Goal: Answer question/provide support: Share knowledge or assist other users

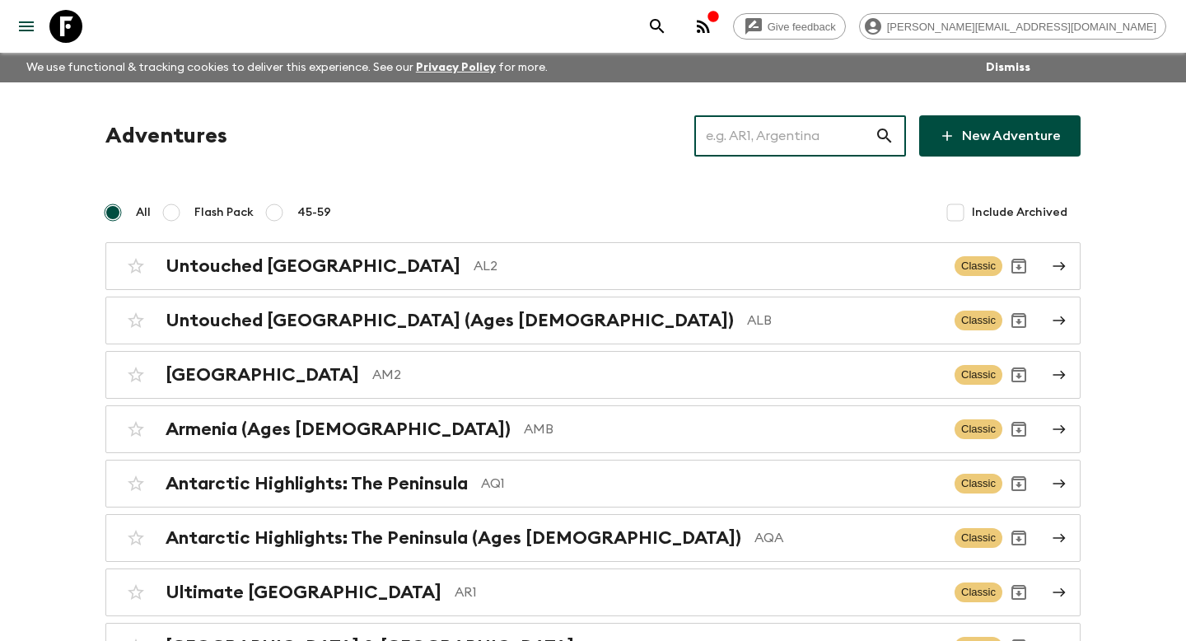
click at [779, 132] on input "text" at bounding box center [784, 136] width 180 height 46
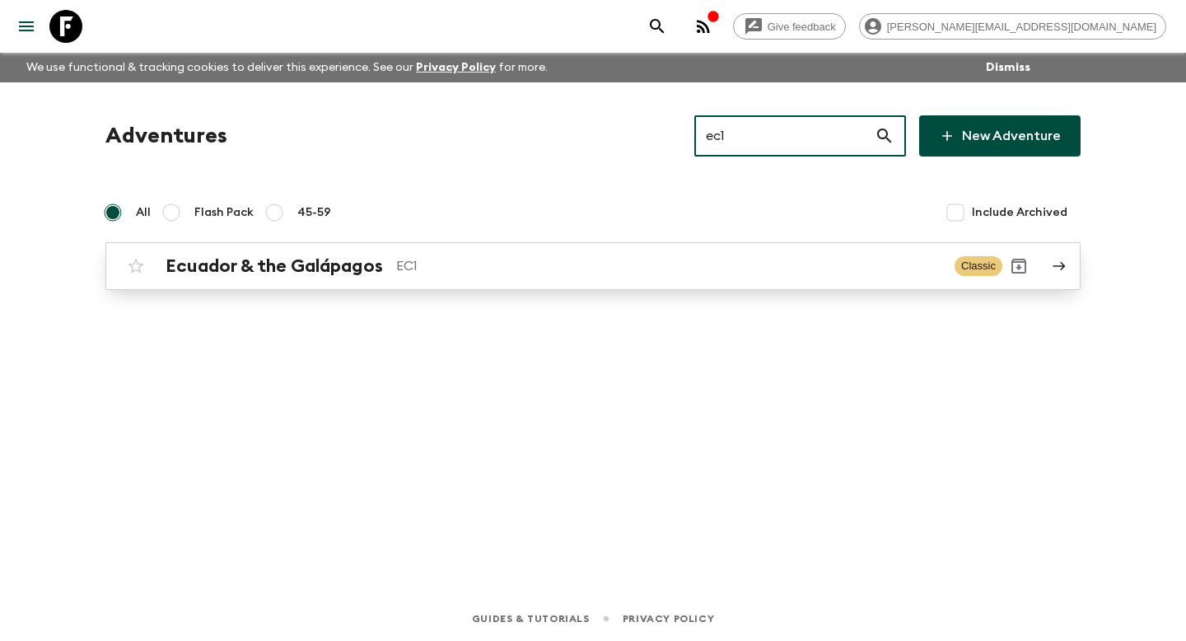
type input "ec1"
click at [336, 265] on h2 "Ecuador & the Galápagos" at bounding box center [274, 265] width 217 height 21
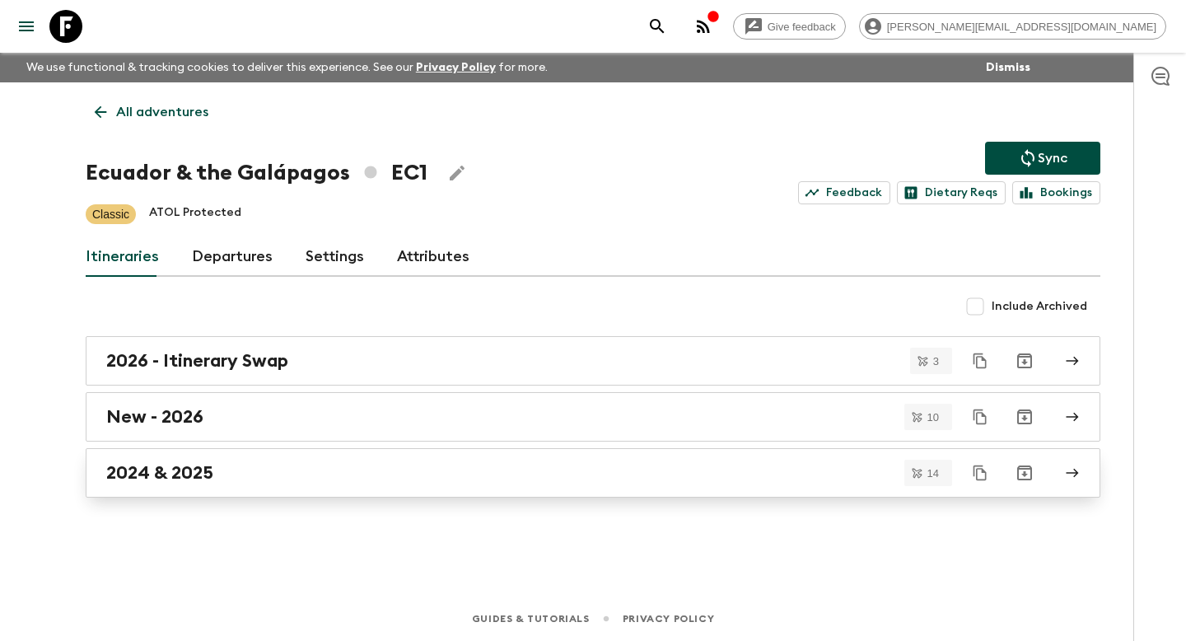
click at [193, 455] on link "2024 & 2025" at bounding box center [593, 472] width 1015 height 49
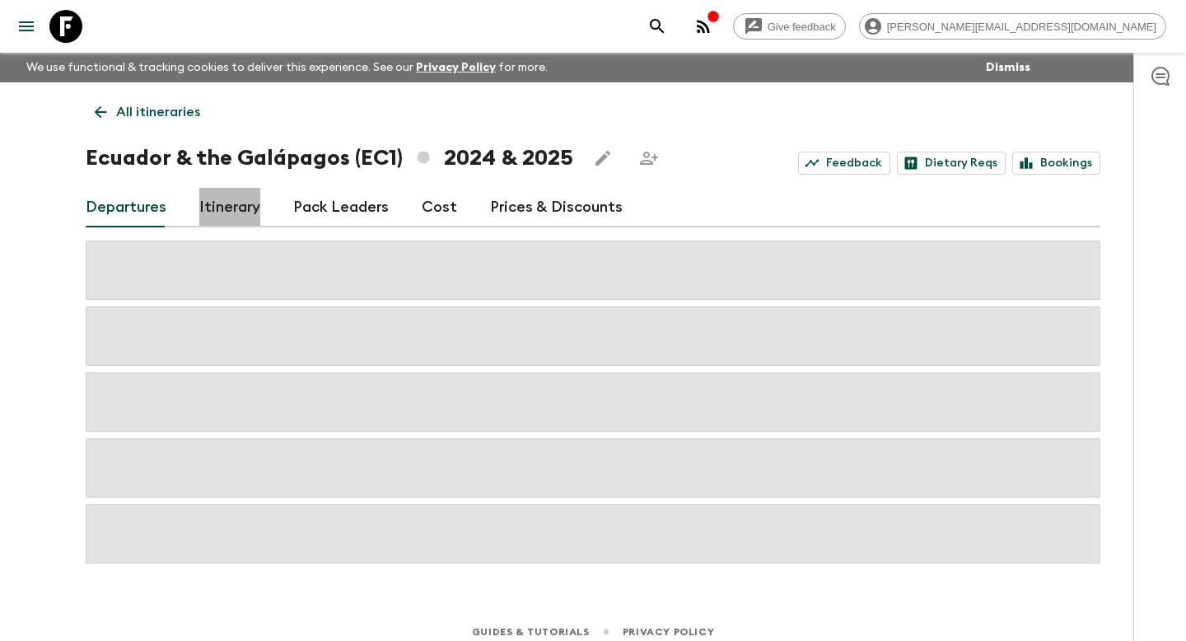
click at [236, 215] on link "Itinerary" at bounding box center [229, 208] width 61 height 40
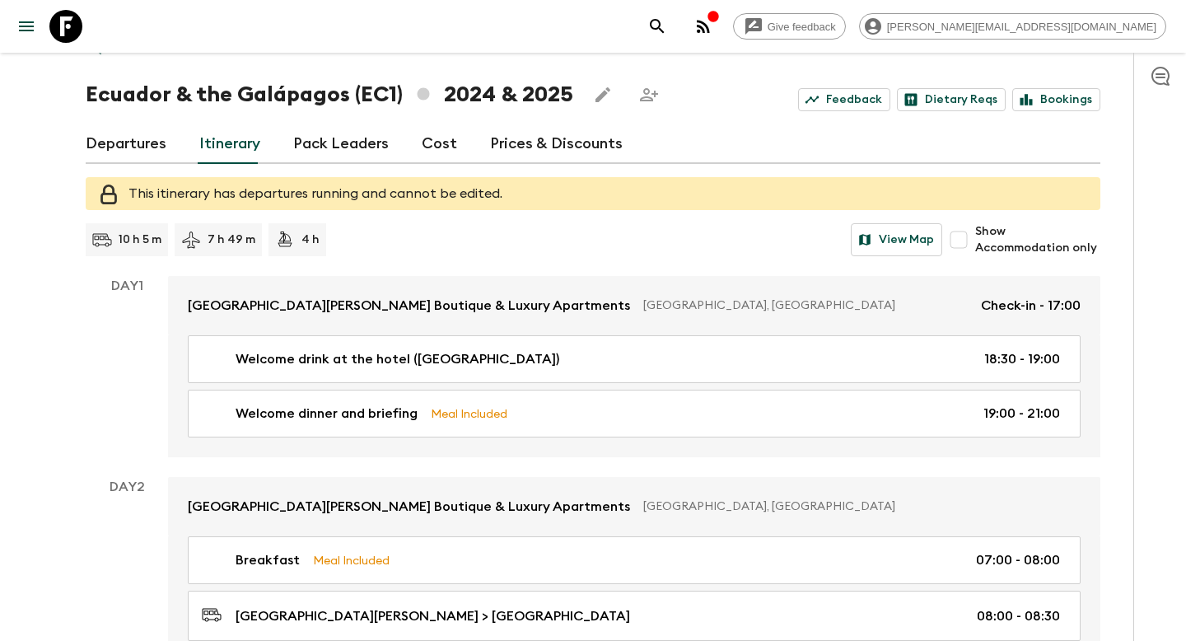
scroll to position [3606, 0]
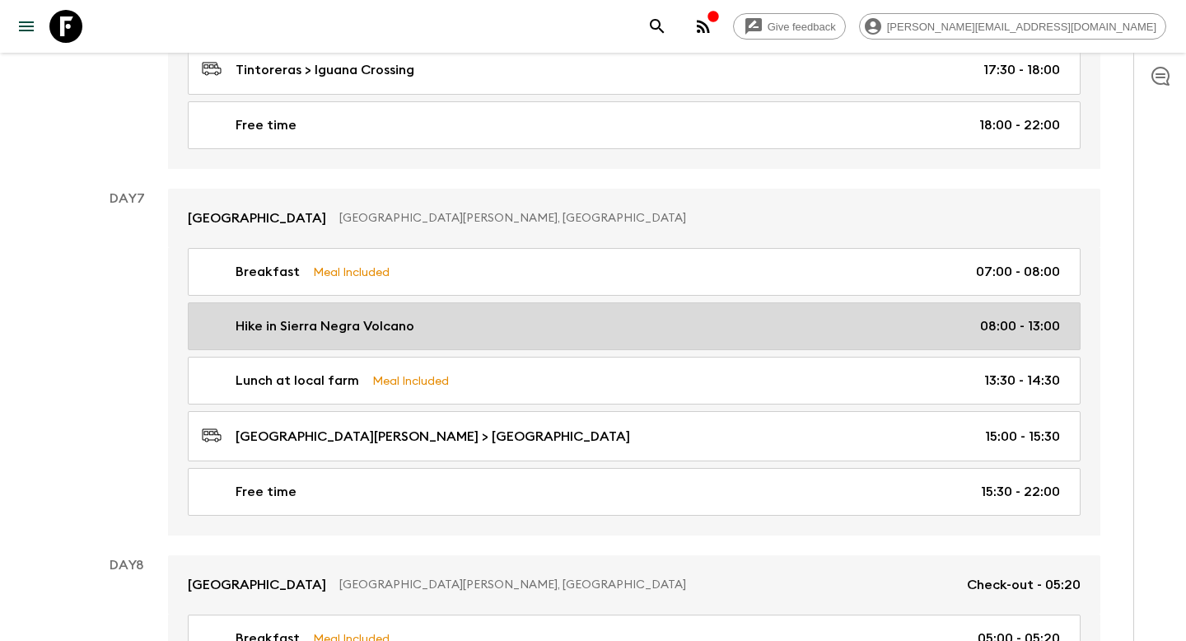
click at [393, 319] on p "Hike in Sierra Negra Volcano" at bounding box center [325, 326] width 179 height 20
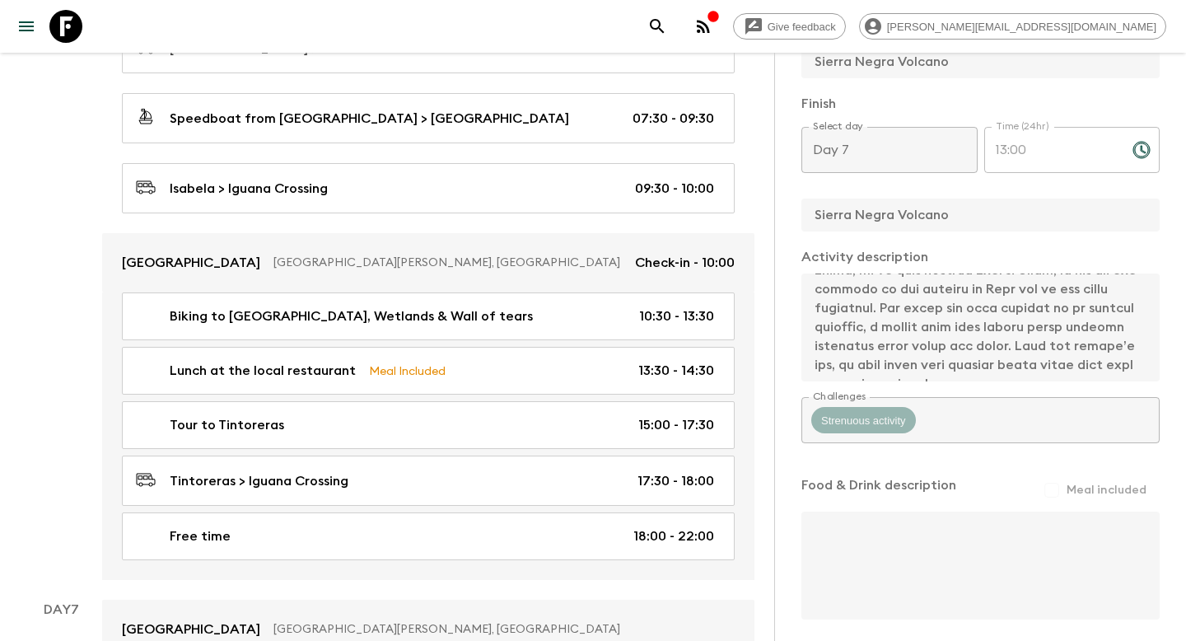
scroll to position [3259, 0]
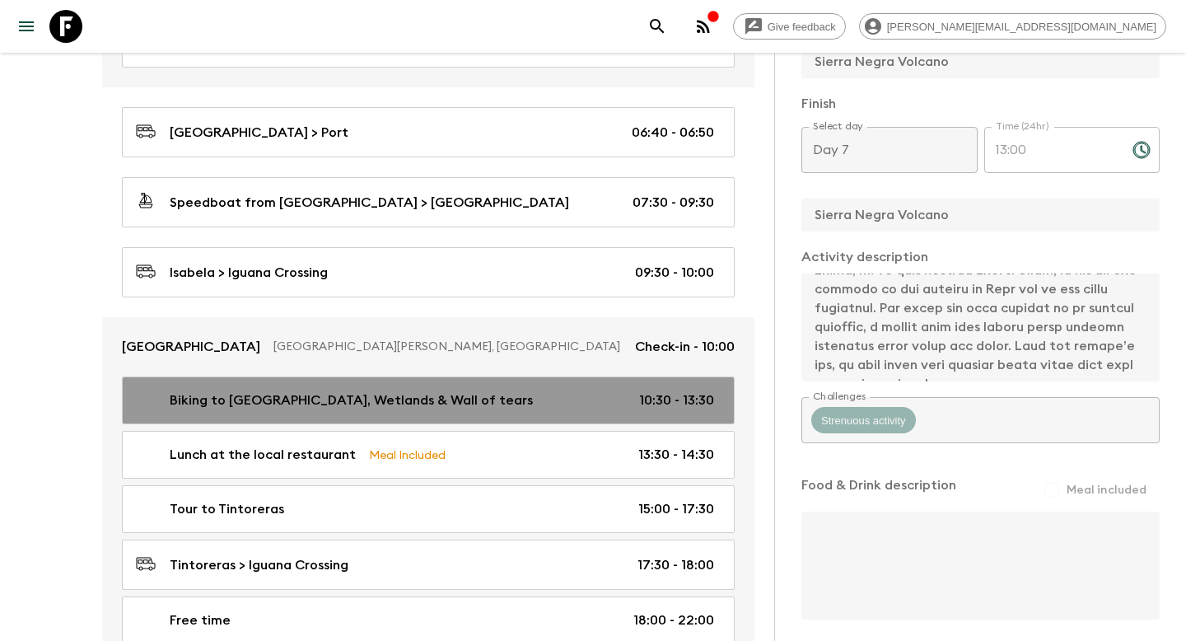
click at [312, 390] on p "Biking to [GEOGRAPHIC_DATA], Wetlands & Wall of tears" at bounding box center [351, 400] width 363 height 20
type input "Biking to [GEOGRAPHIC_DATA], Wetlands & Wall of tears"
type input "Biking tour to breeding center and wetlands"
type input "Wetlands Trail"
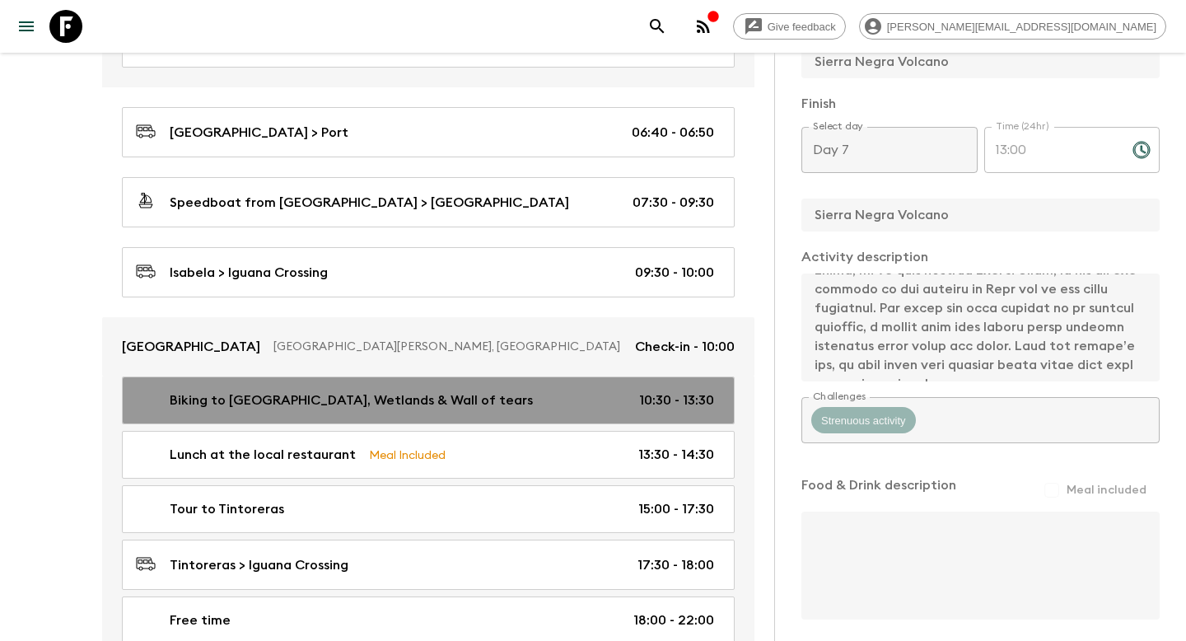
type textarea "In the afternoon we will bike the Wetlands Trail (2 hours), where we can see ma…"
type input "Day 6"
type input "10:30"
type input "Day 6"
type input "13:30"
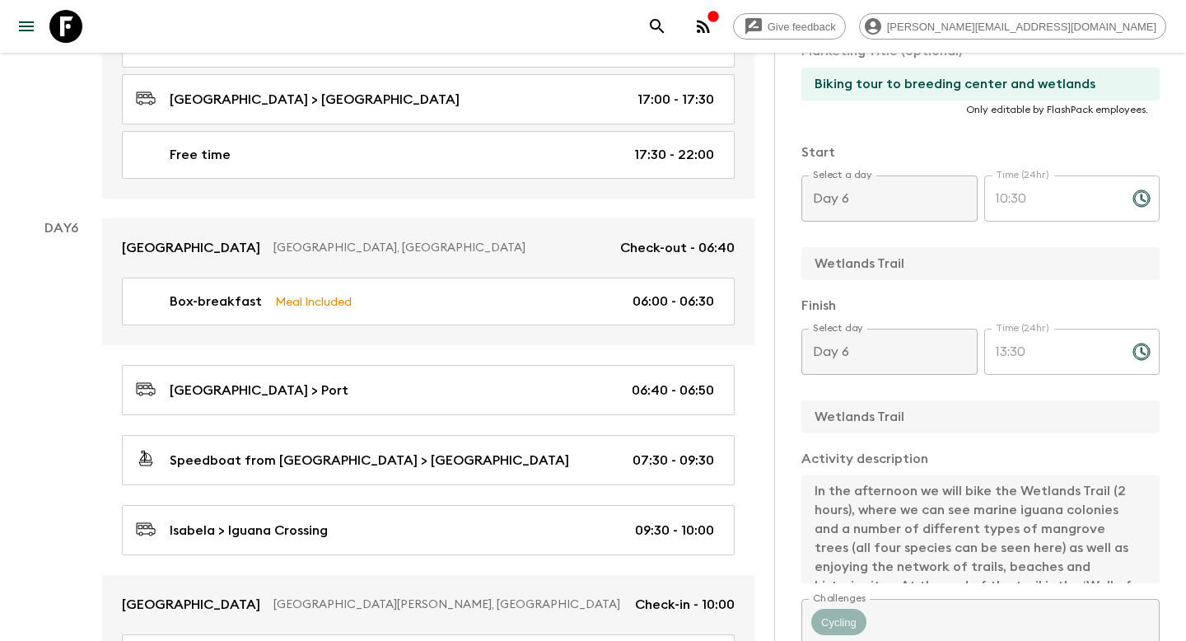
scroll to position [341, 0]
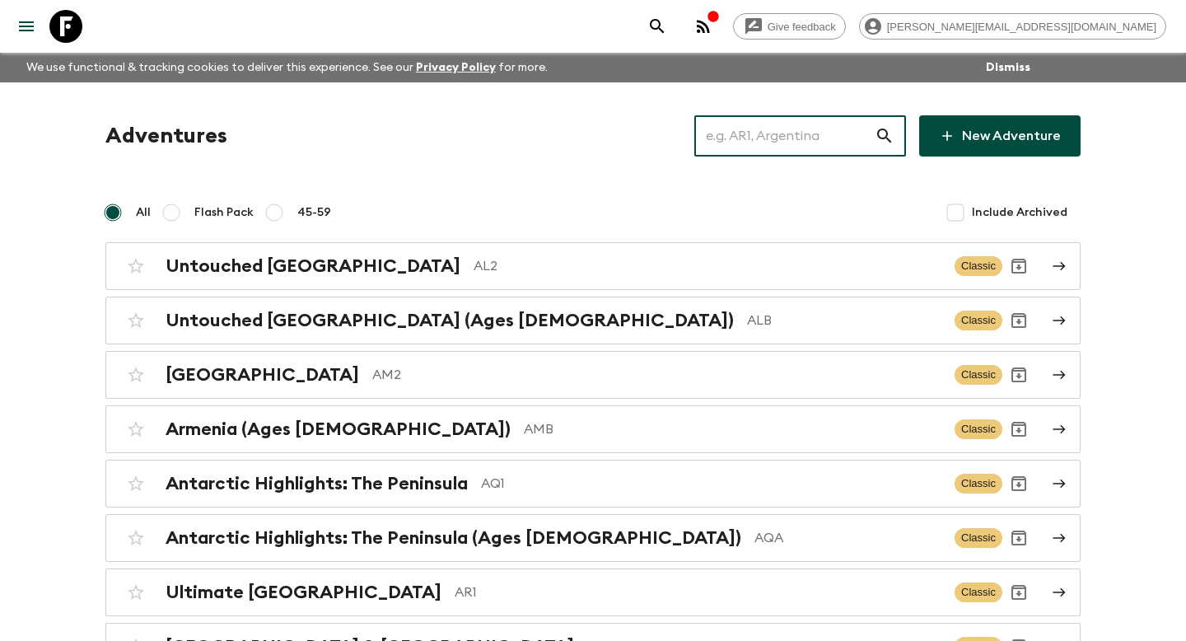
click at [764, 130] on input "text" at bounding box center [784, 136] width 180 height 46
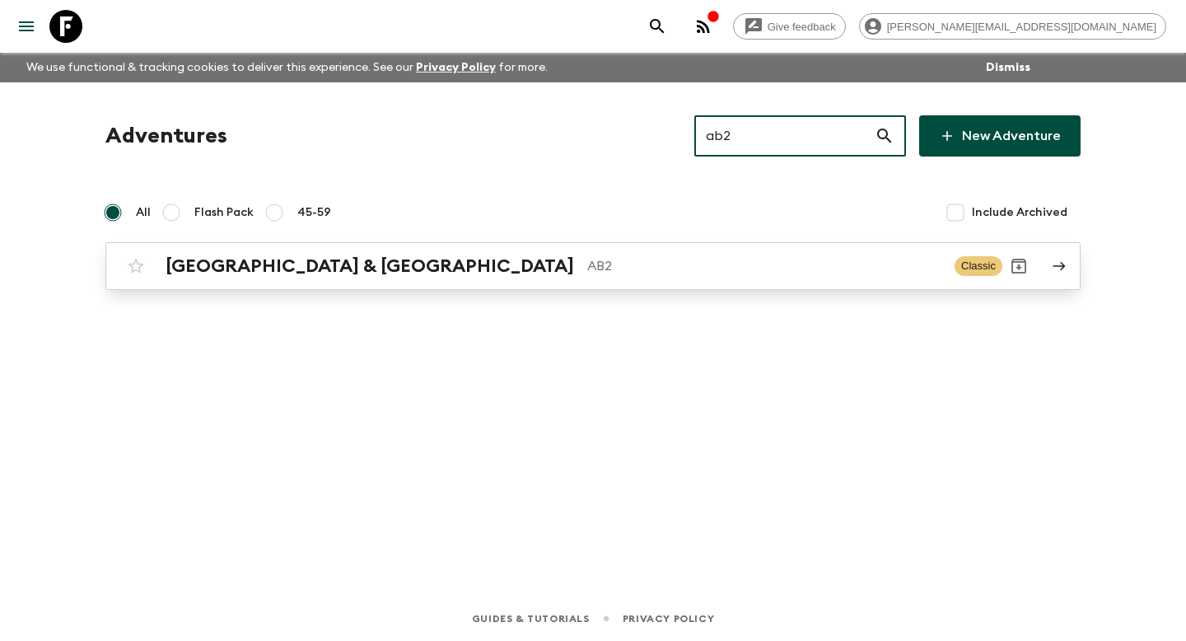
type input "ab2"
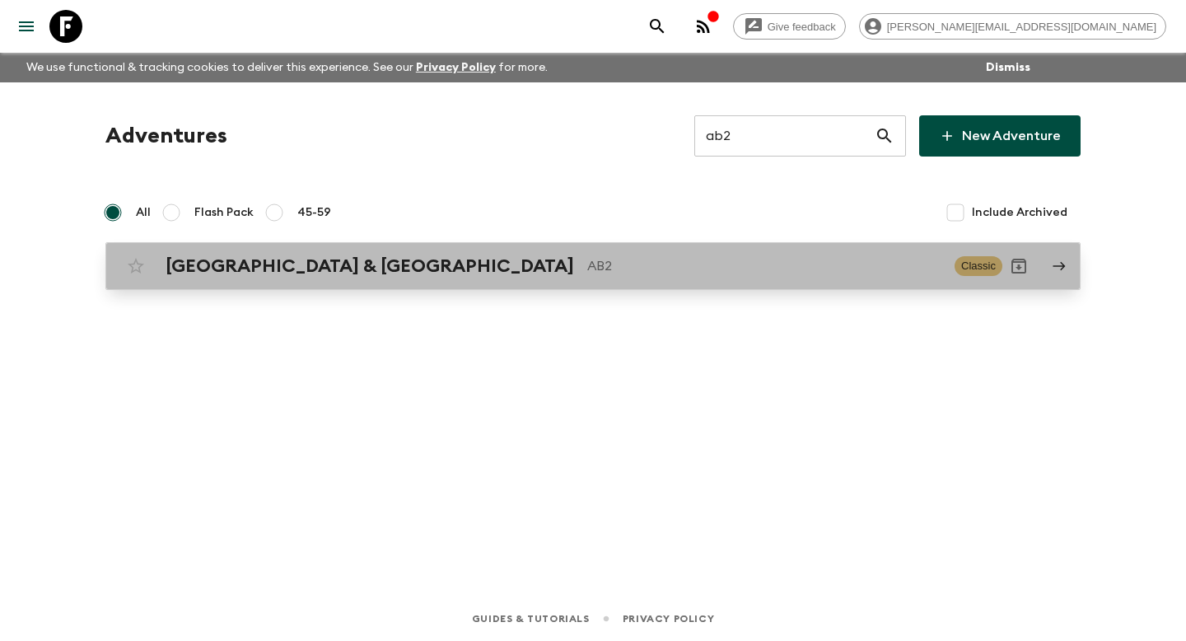
click at [297, 264] on h2 "[GEOGRAPHIC_DATA] & [GEOGRAPHIC_DATA]" at bounding box center [370, 265] width 409 height 21
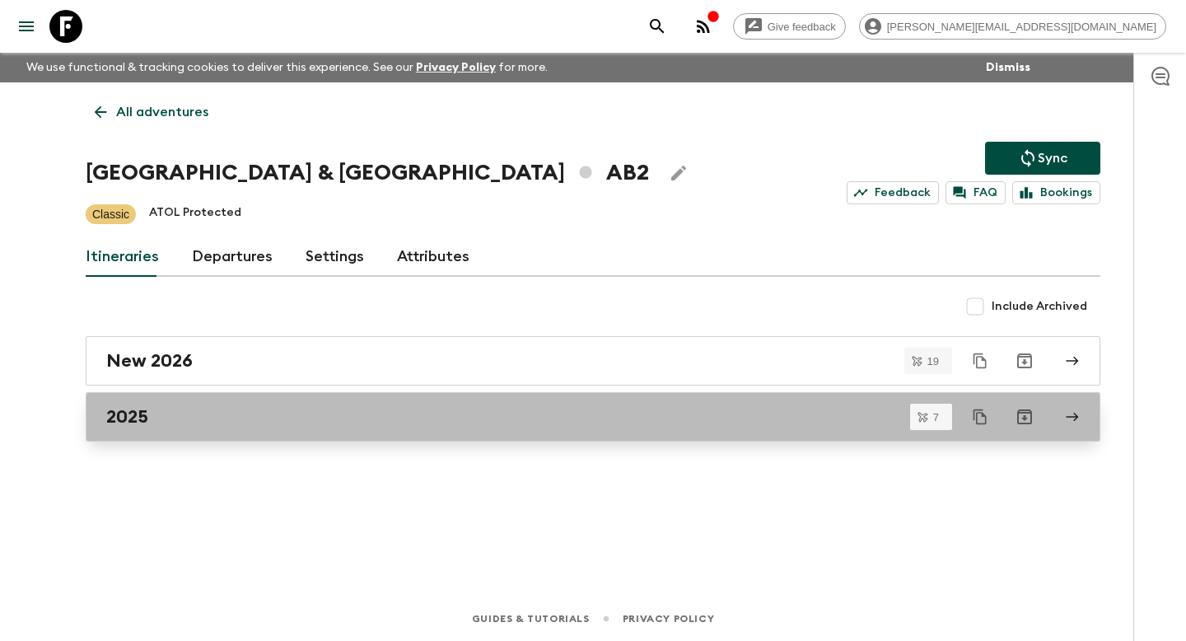
click at [224, 405] on link "2025" at bounding box center [593, 416] width 1015 height 49
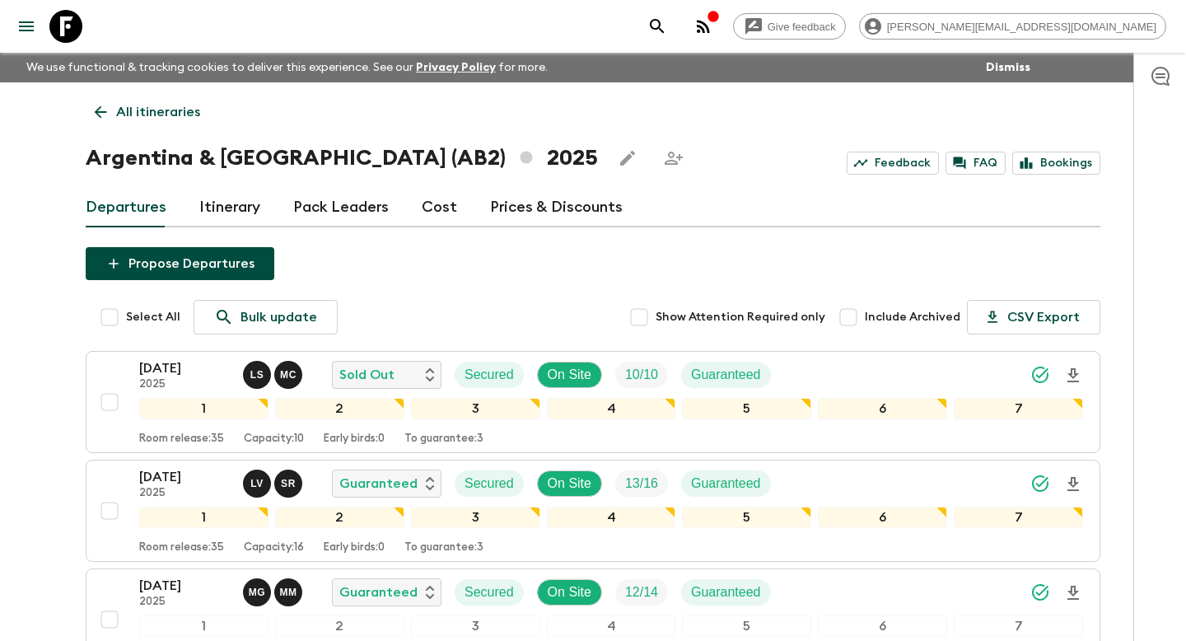
click at [230, 204] on link "Itinerary" at bounding box center [229, 208] width 61 height 40
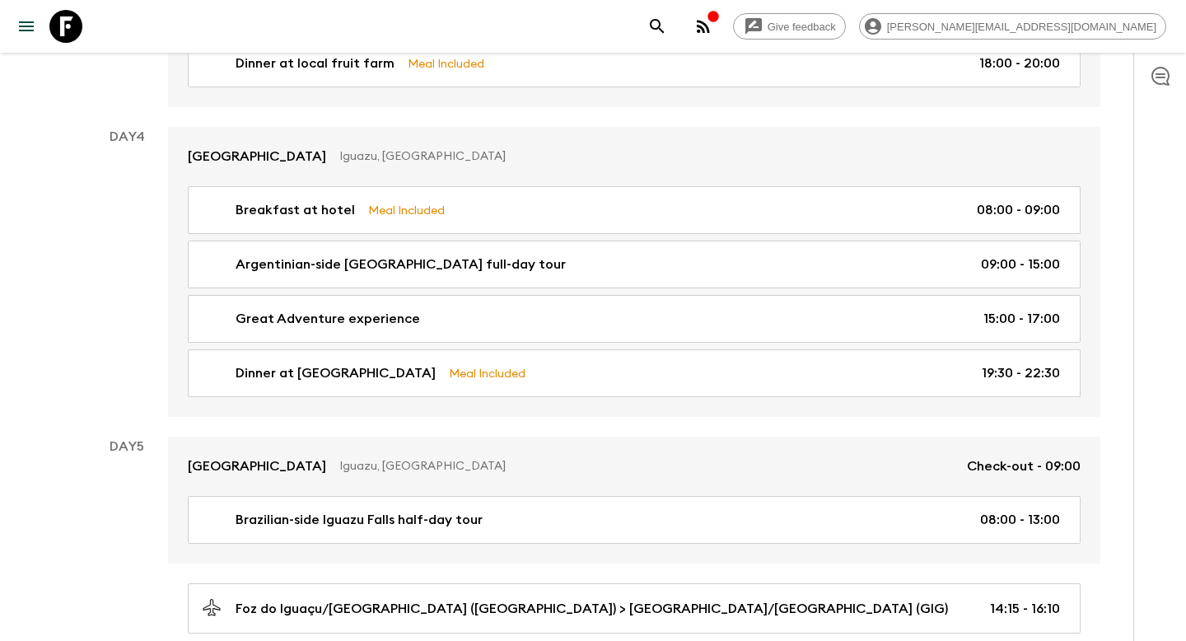
scroll to position [1607, 0]
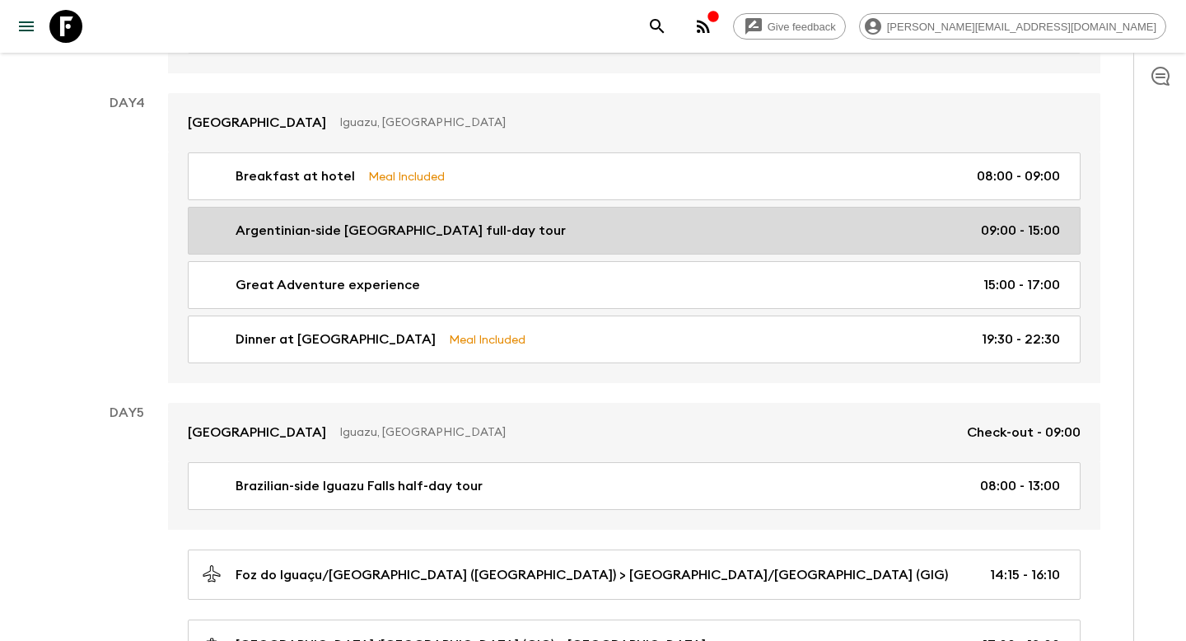
click at [554, 226] on div "Argentinian-side Iguazu Falls full-day tour 09:00 - 15:00" at bounding box center [631, 231] width 858 height 20
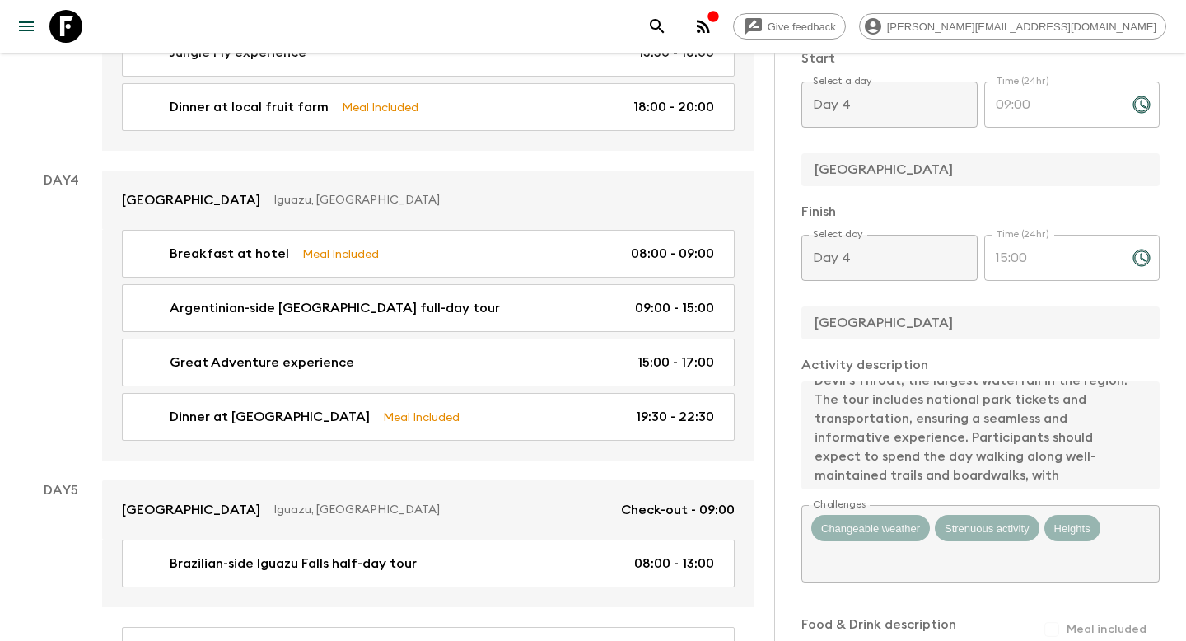
scroll to position [189, 0]
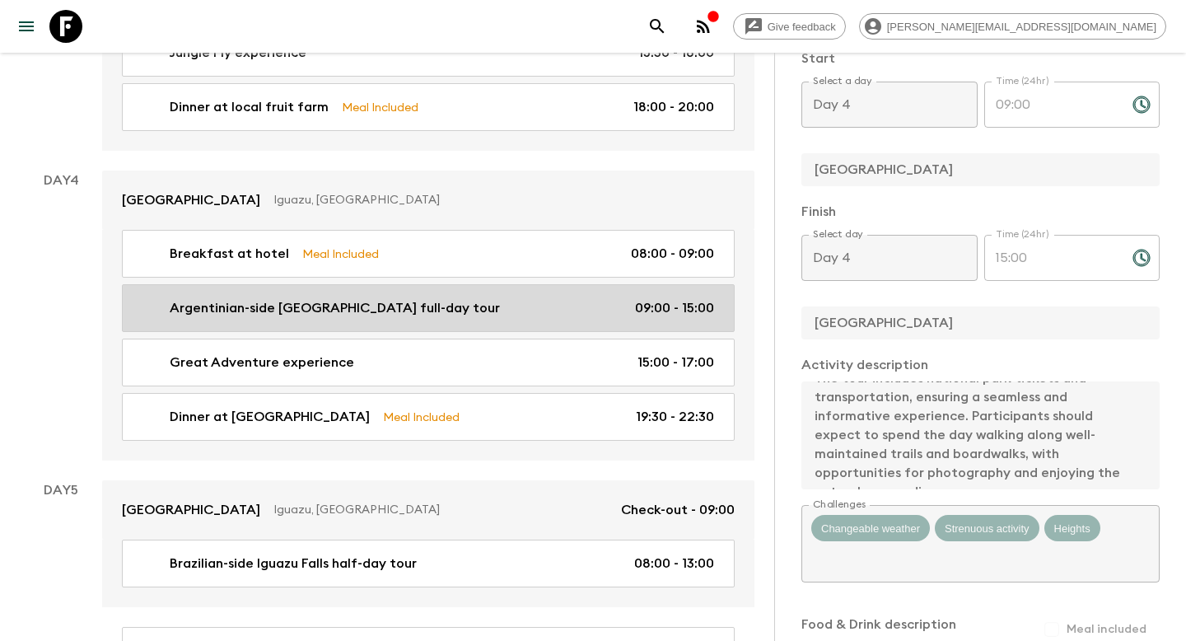
click at [344, 298] on p "Argentinian-side Iguazu Falls full-day tour" at bounding box center [335, 308] width 330 height 20
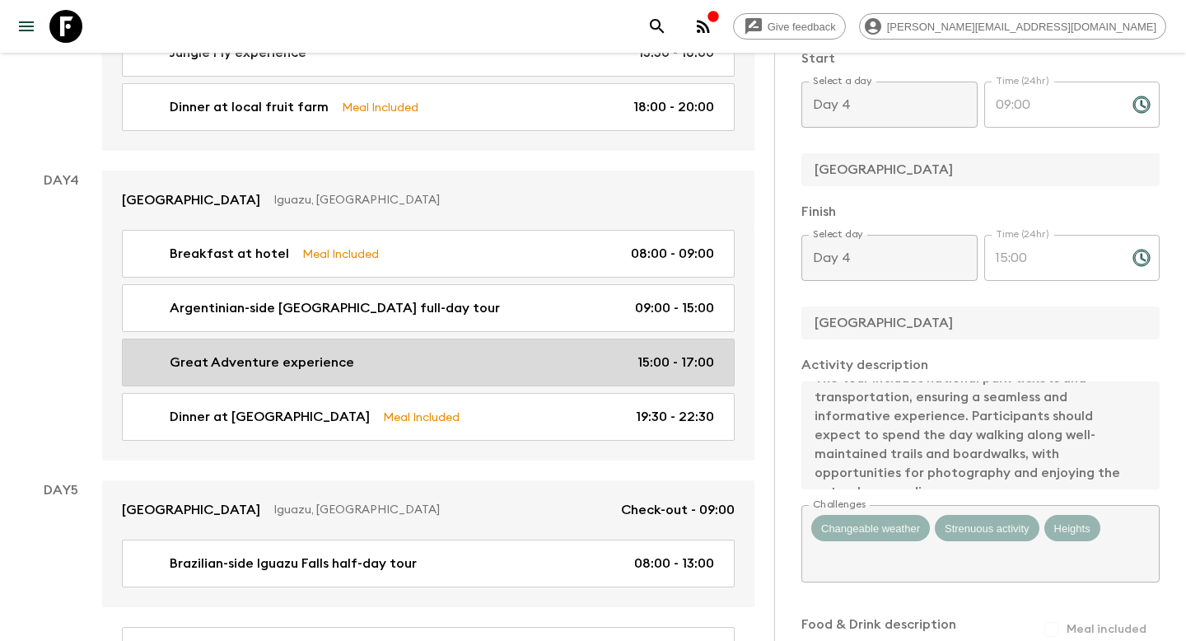
click at [330, 353] on p "Great Adventure experience" at bounding box center [262, 363] width 185 height 20
type input "Great Adventure experience"
type input "Great Adventure in Iguazu National Park"
type input "Iguazu Falls"
type input "Iguazu Falls Hotel"
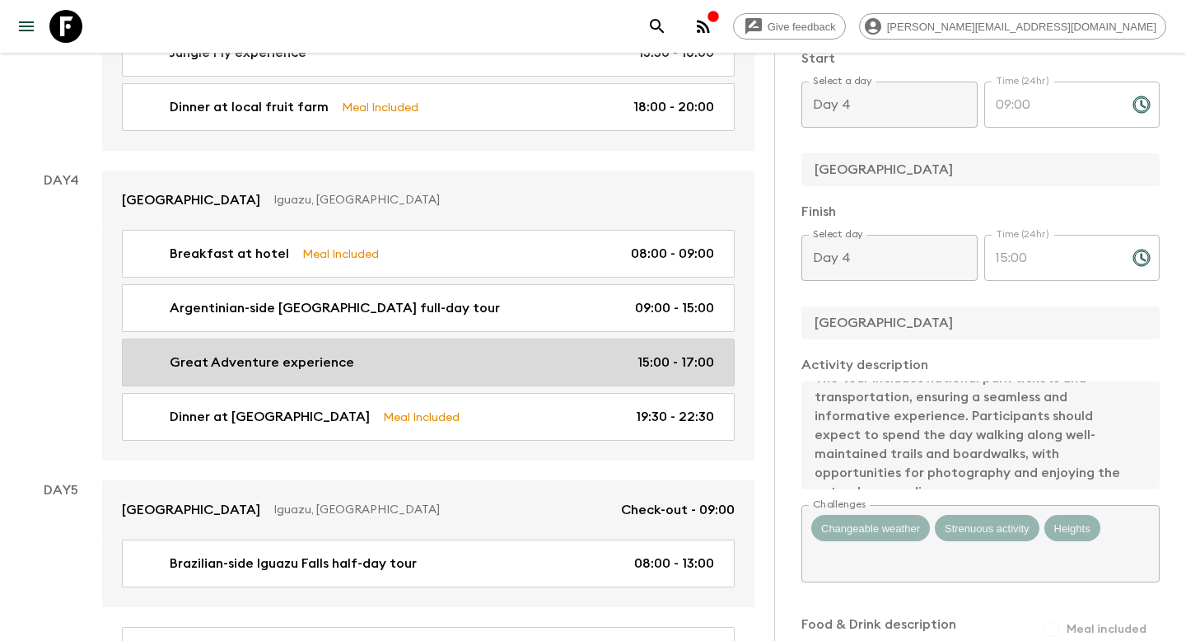
type textarea "The Great Adventure experience offers an exhilarating journey through the Iguaz…"
type input "15:00"
type input "17:00"
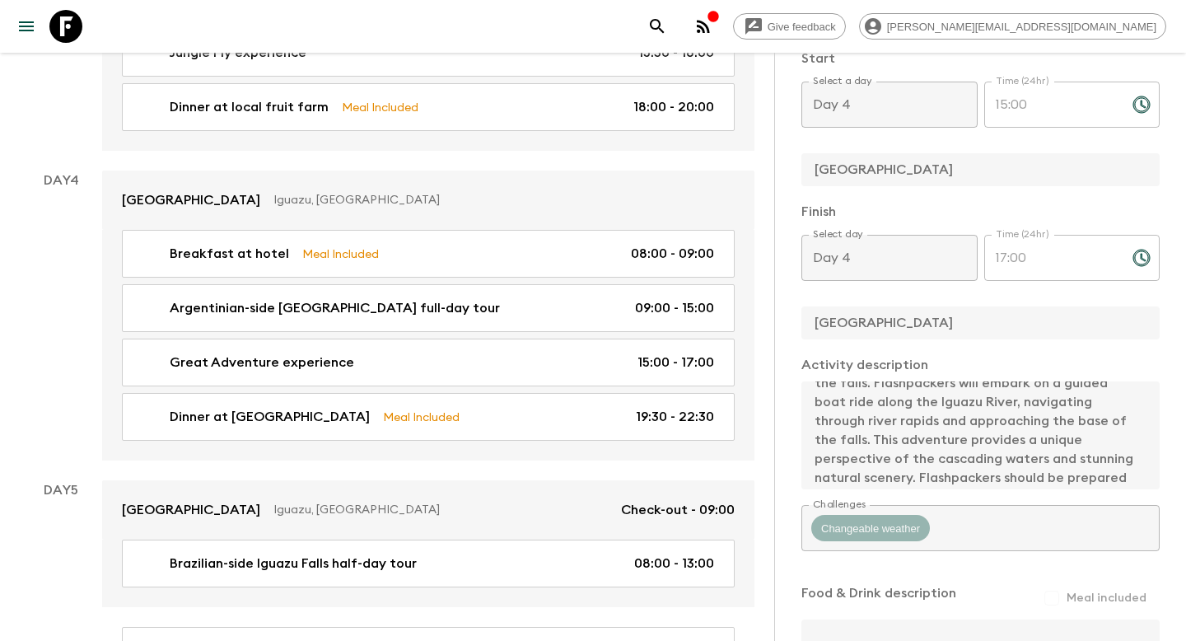
scroll to position [92, 0]
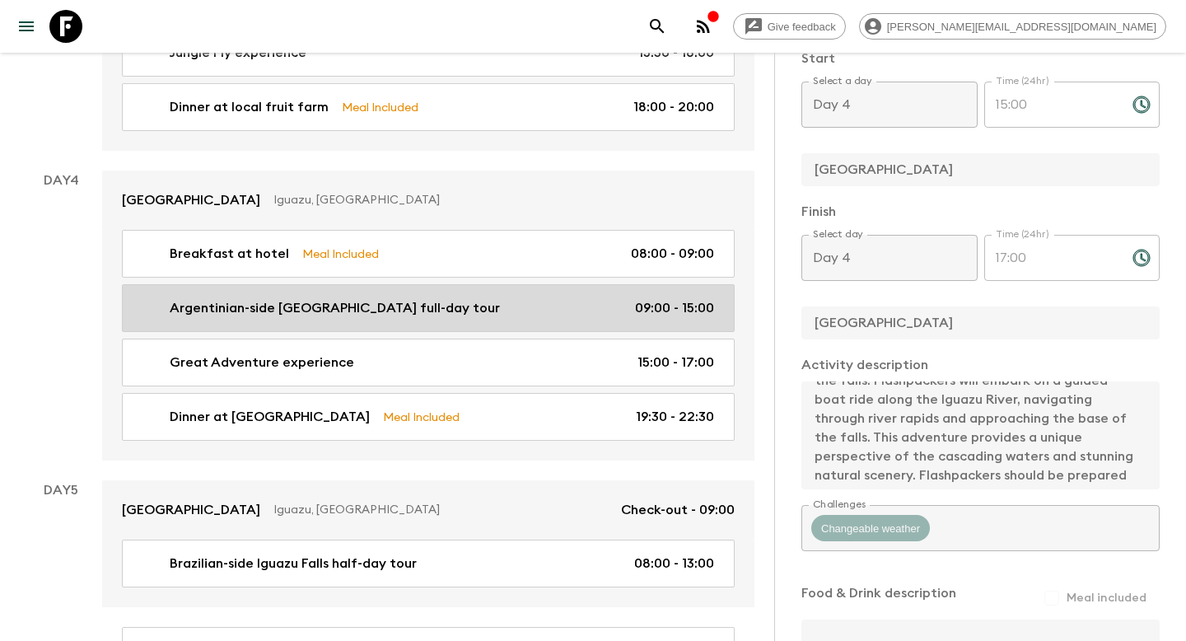
click at [398, 298] on p "Argentinian-side Iguazu Falls full-day tour" at bounding box center [335, 308] width 330 height 20
type input "Argentinian-side Iguazu Falls full-day tour"
type input "Iguazu Falls tour (Argentinian side, pass included)"
type input "Iguazu Falls Hotel"
type input "Iguazu Falls"
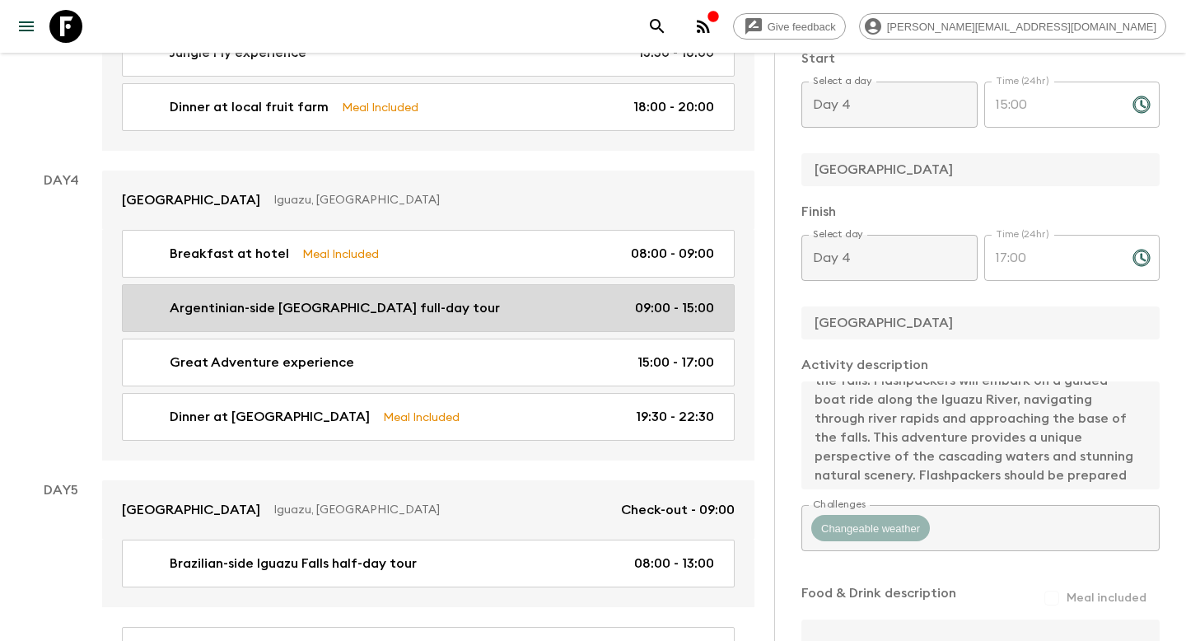
type textarea "The Iguazu Falls full-day tour will provide Flashpackers with an immersive expl…"
type input "09:00"
type input "15:00"
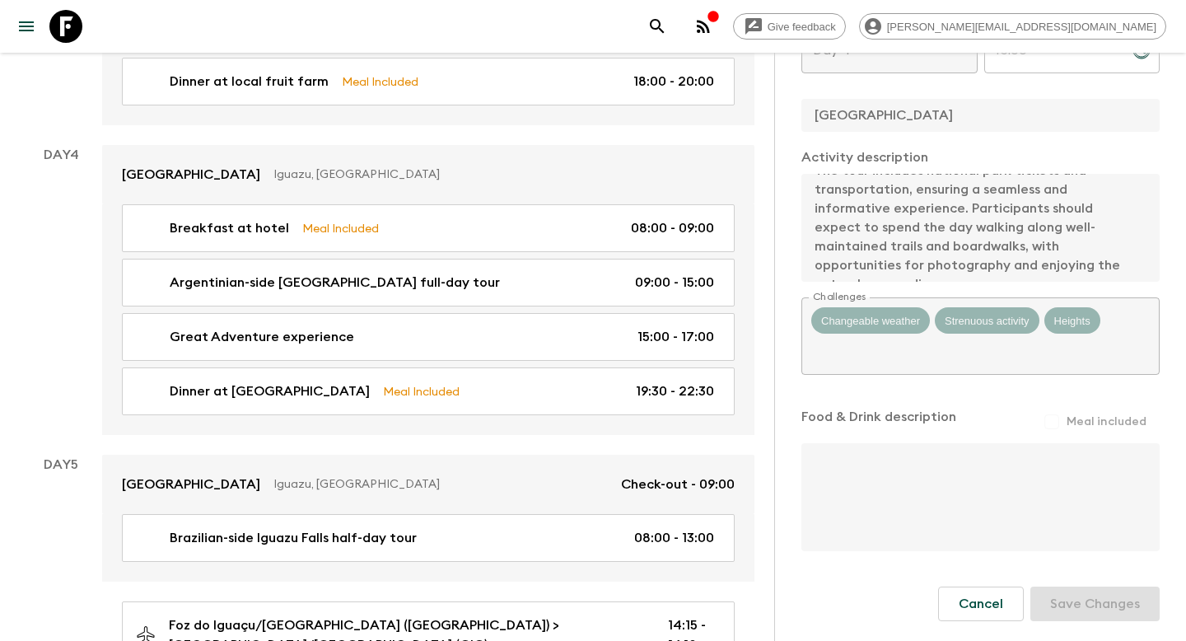
scroll to position [1664, 0]
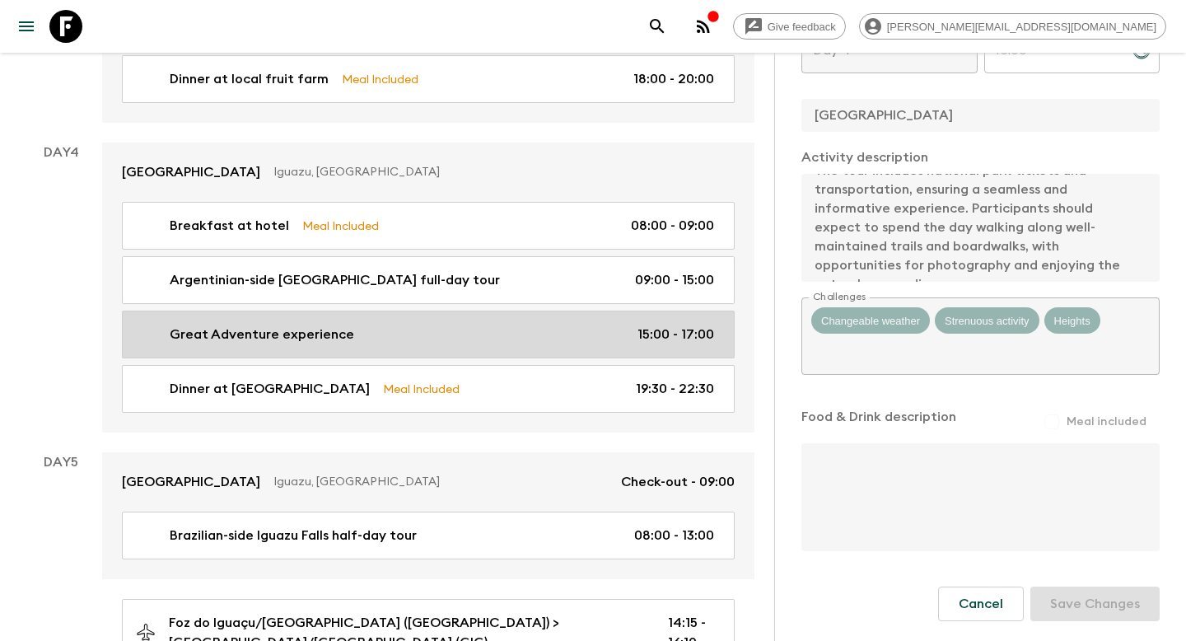
click at [331, 325] on p "Great Adventure experience" at bounding box center [262, 335] width 185 height 20
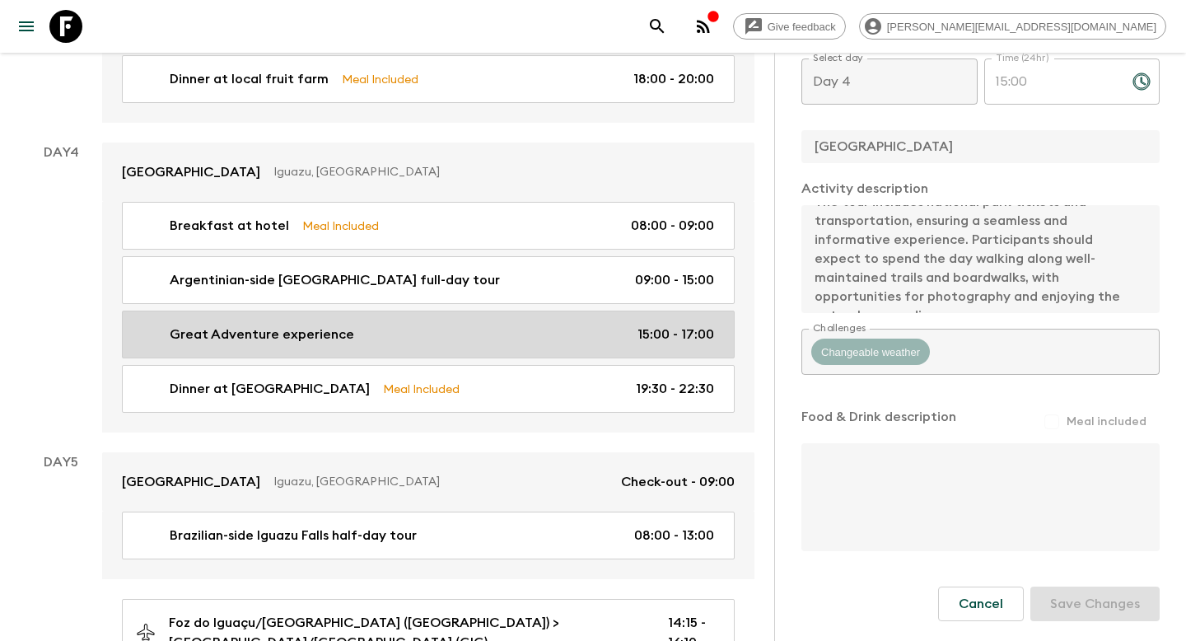
type input "Great Adventure experience"
type input "Great Adventure in Iguazu National Park"
type input "Iguazu Falls"
type input "Iguazu Falls Hotel"
type textarea "The Great Adventure experience offers an exhilarating journey through the Iguaz…"
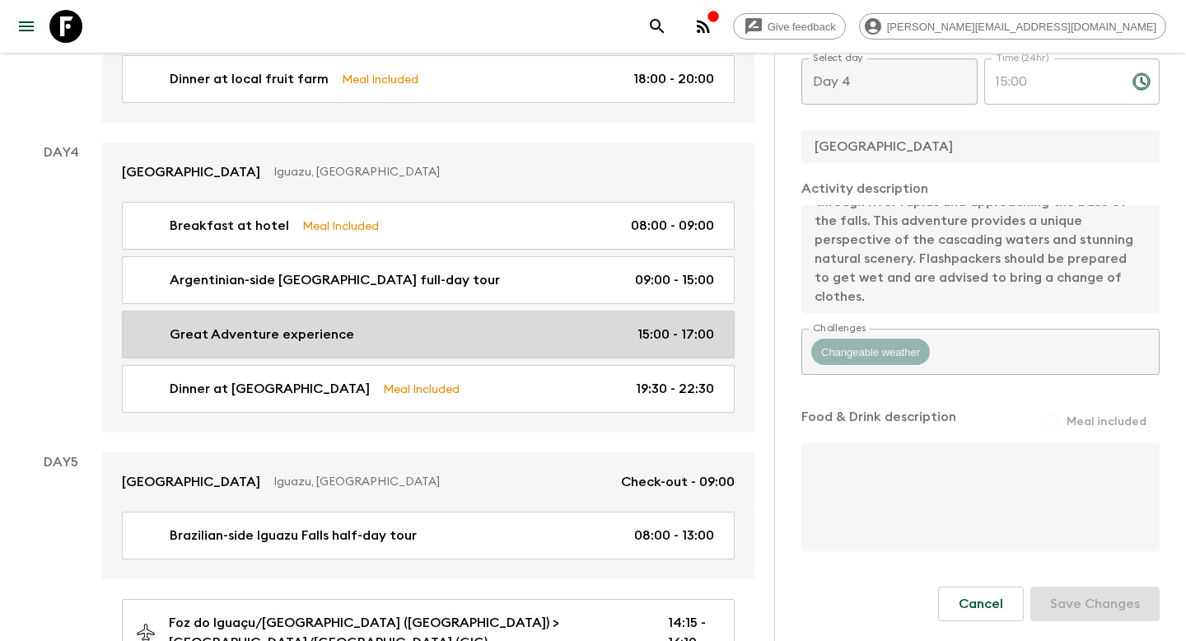
type input "15:00"
type input "17:00"
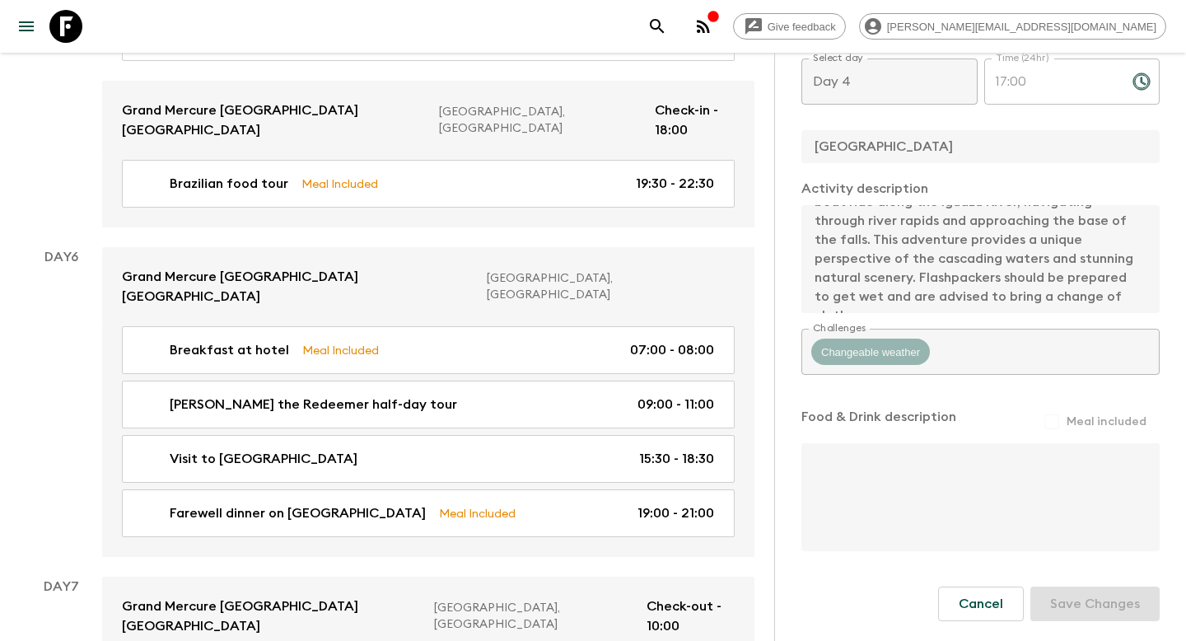
scroll to position [2364, 0]
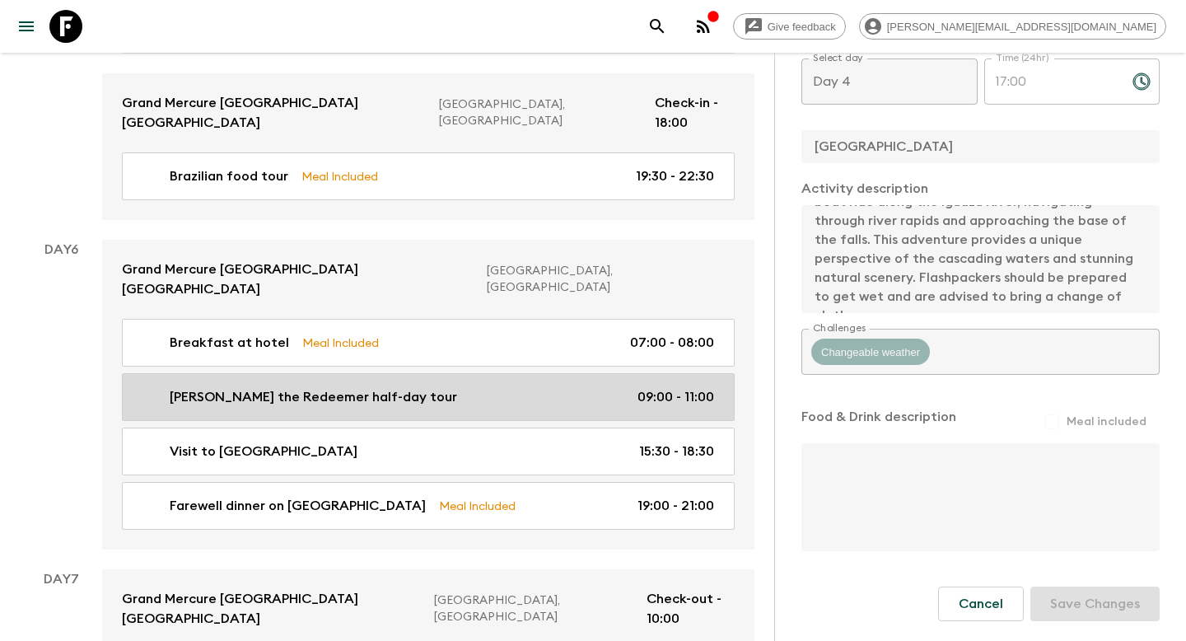
click at [486, 387] on div "Christ the Redeemer half-day tour 09:00 - 11:00" at bounding box center [425, 397] width 578 height 20
type input "Christ the Redeemer half-day tour"
type input "Christ the Redeemer tour"
type input "Rio Hotel"
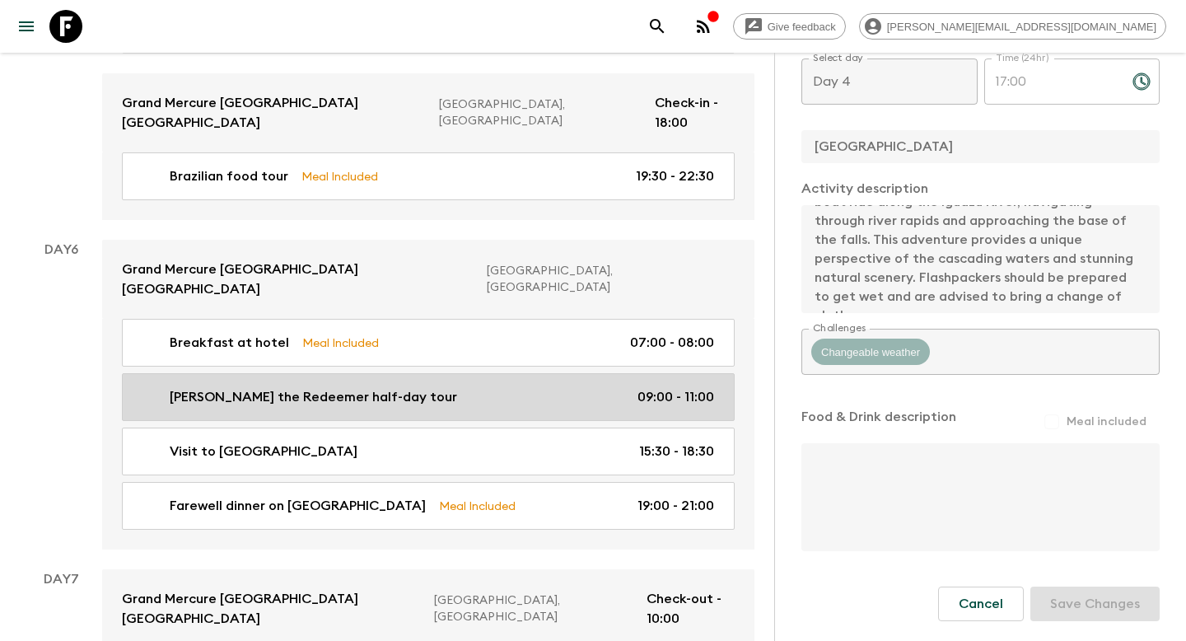
type textarea "On their last full day, Flashpackers will visit Rio's iconic Christ the Redeeme…"
type input "Day 6"
type input "09:00"
type input "Day 6"
type input "11:00"
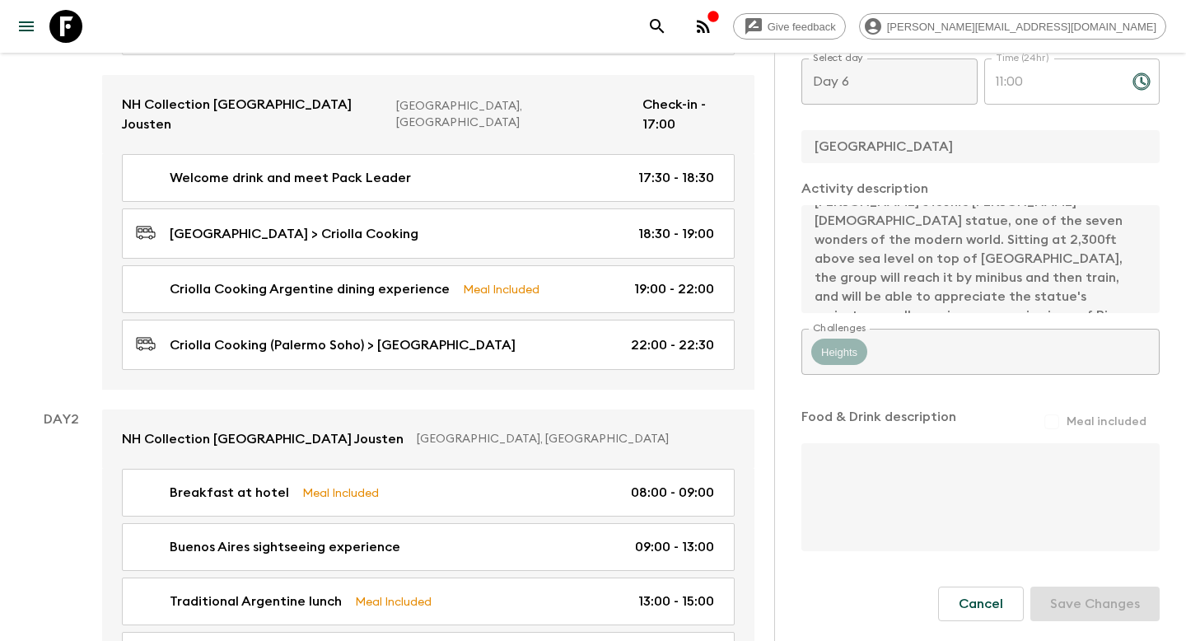
scroll to position [524, 0]
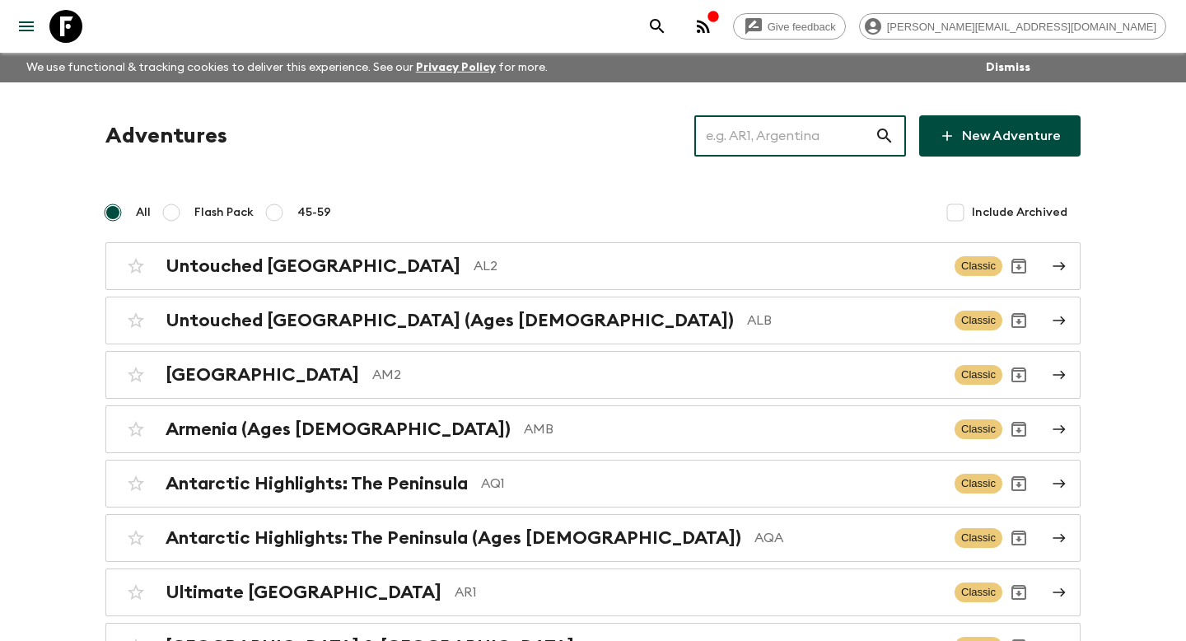
click at [806, 133] on input "text" at bounding box center [784, 136] width 180 height 46
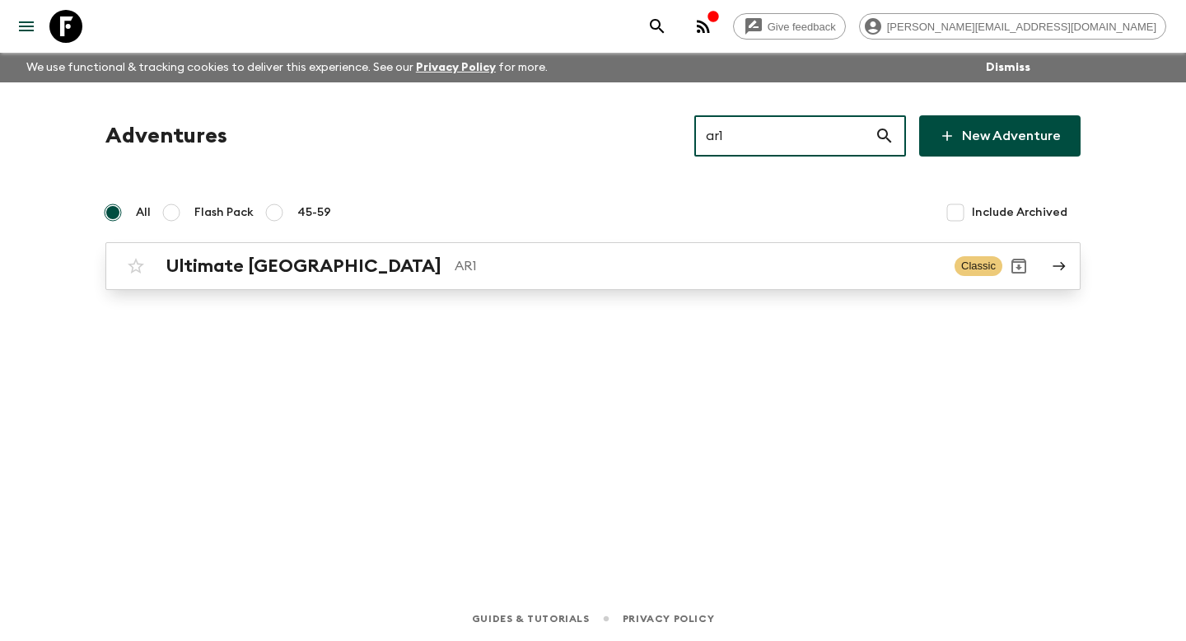
type input "ar1"
click at [305, 257] on h2 "Ultimate [GEOGRAPHIC_DATA]" at bounding box center [304, 265] width 276 height 21
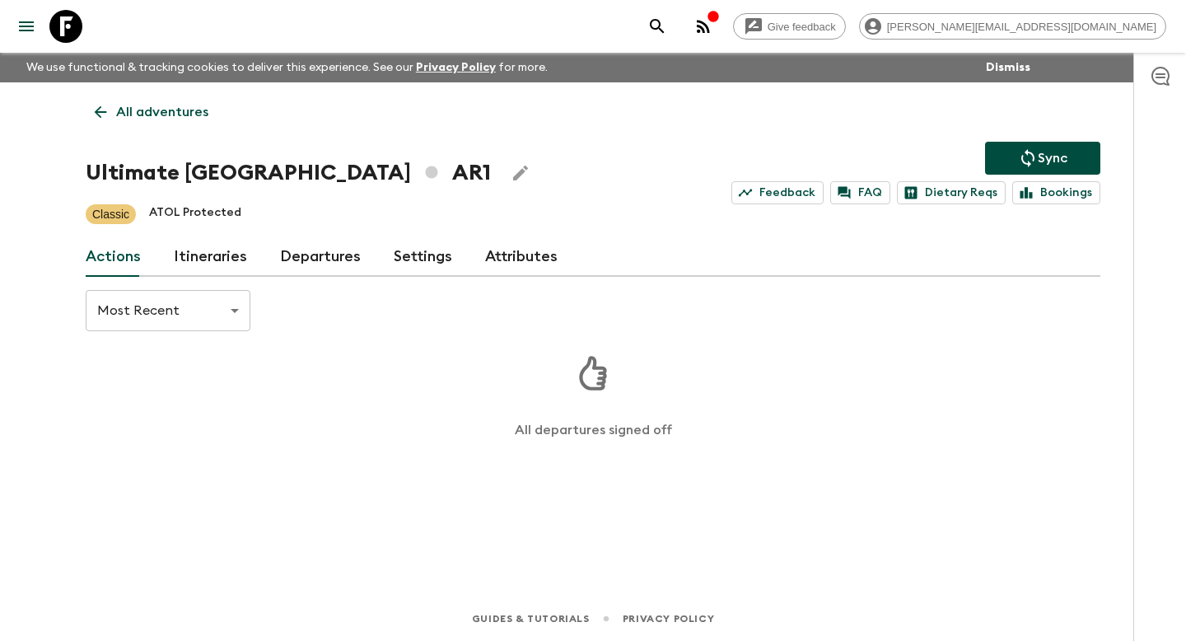
click at [197, 246] on link "Itineraries" at bounding box center [210, 257] width 73 height 40
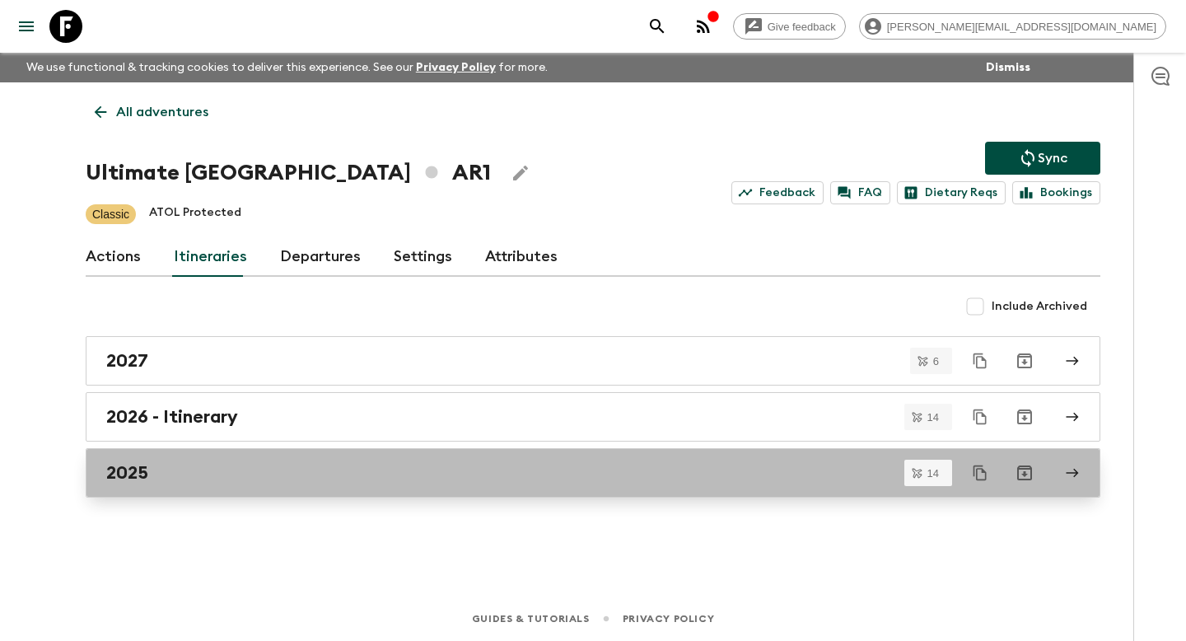
click at [135, 479] on h2 "2025" at bounding box center [127, 472] width 42 height 21
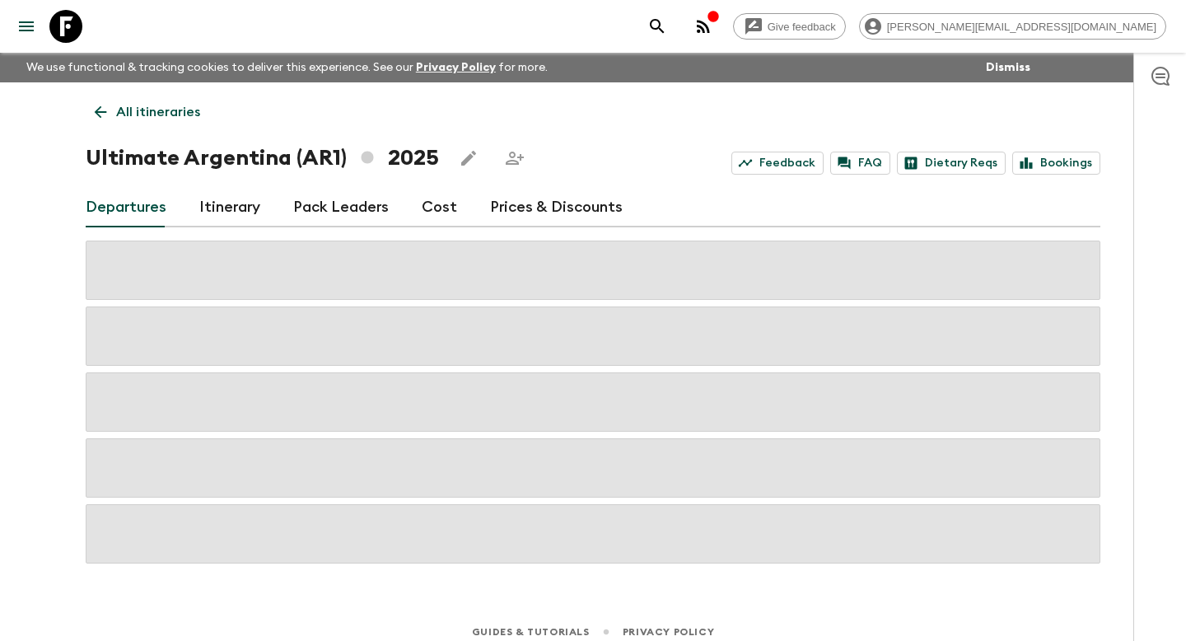
click at [233, 205] on link "Itinerary" at bounding box center [229, 208] width 61 height 40
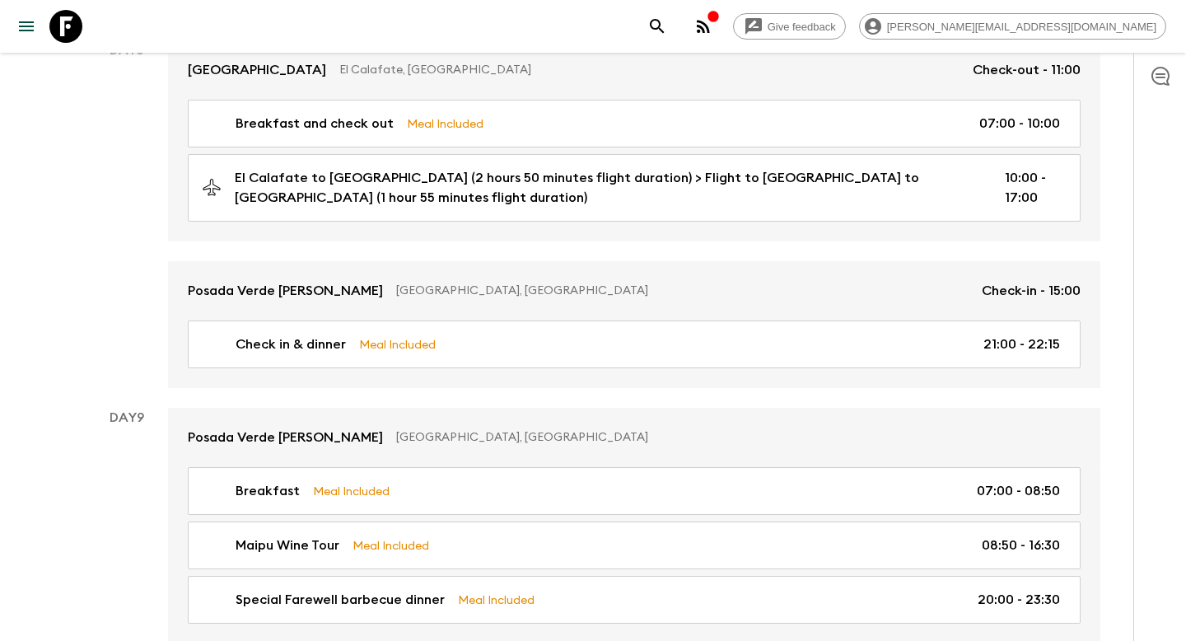
scroll to position [3125, 0]
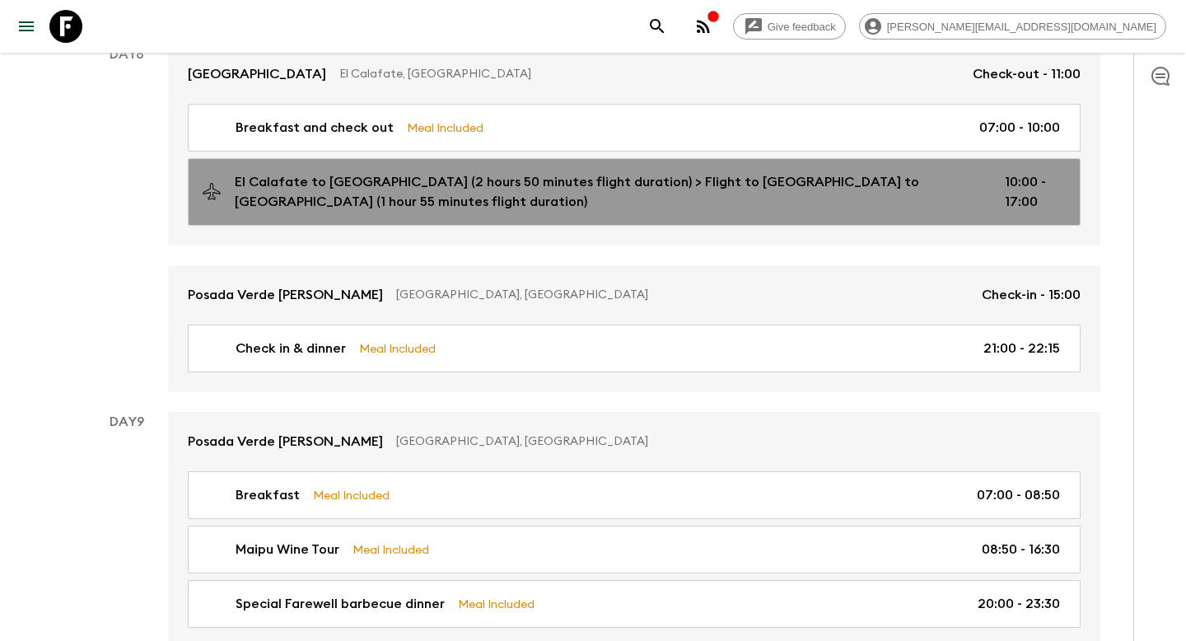
click at [879, 199] on link "El Calafate to Buenos Aires (2 hours 50 minutes flight duration) > Flight to Bu…" at bounding box center [634, 192] width 893 height 68
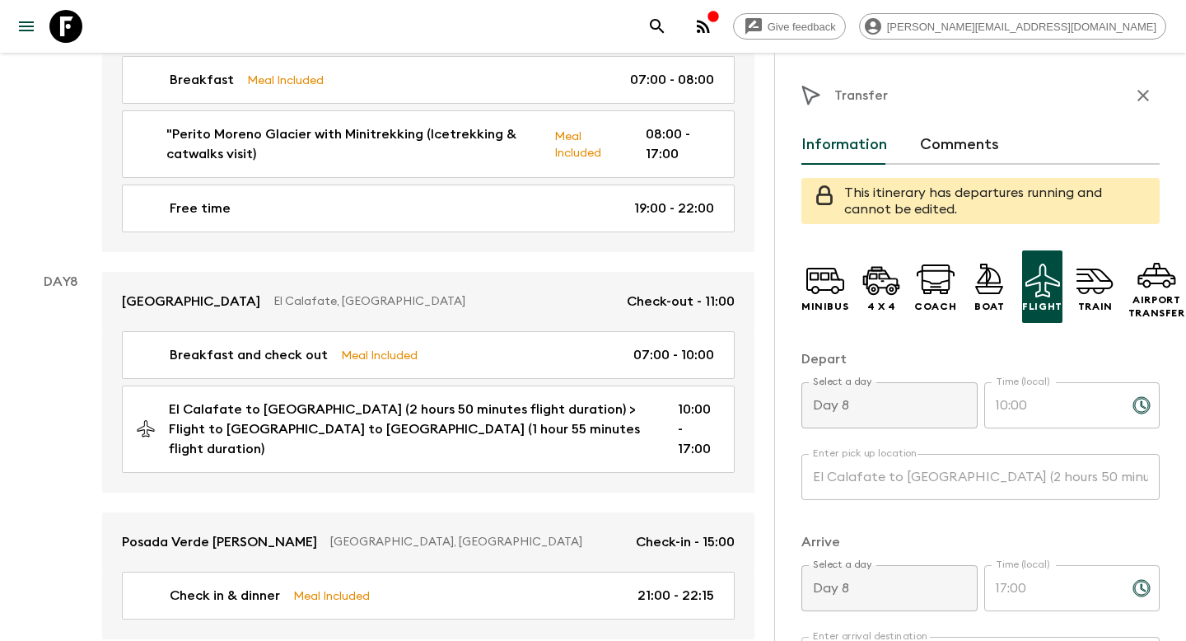
click at [1151, 102] on icon "button" at bounding box center [1144, 96] width 20 height 20
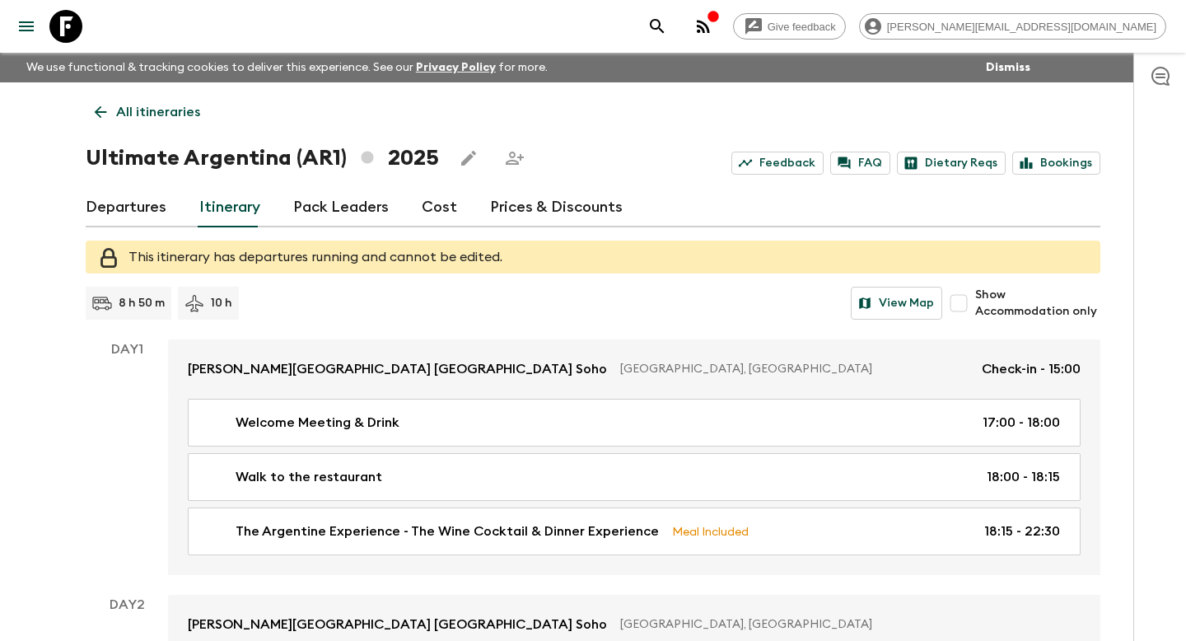
click at [138, 116] on p "All itineraries" at bounding box center [158, 112] width 84 height 20
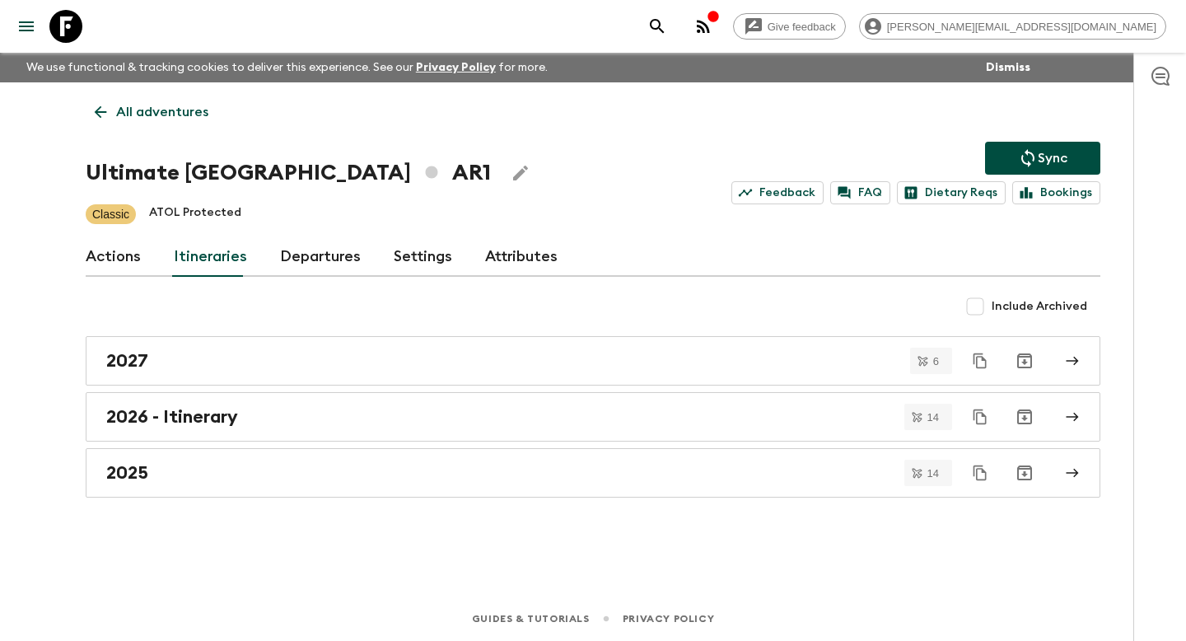
click at [126, 115] on p "All adventures" at bounding box center [162, 112] width 92 height 20
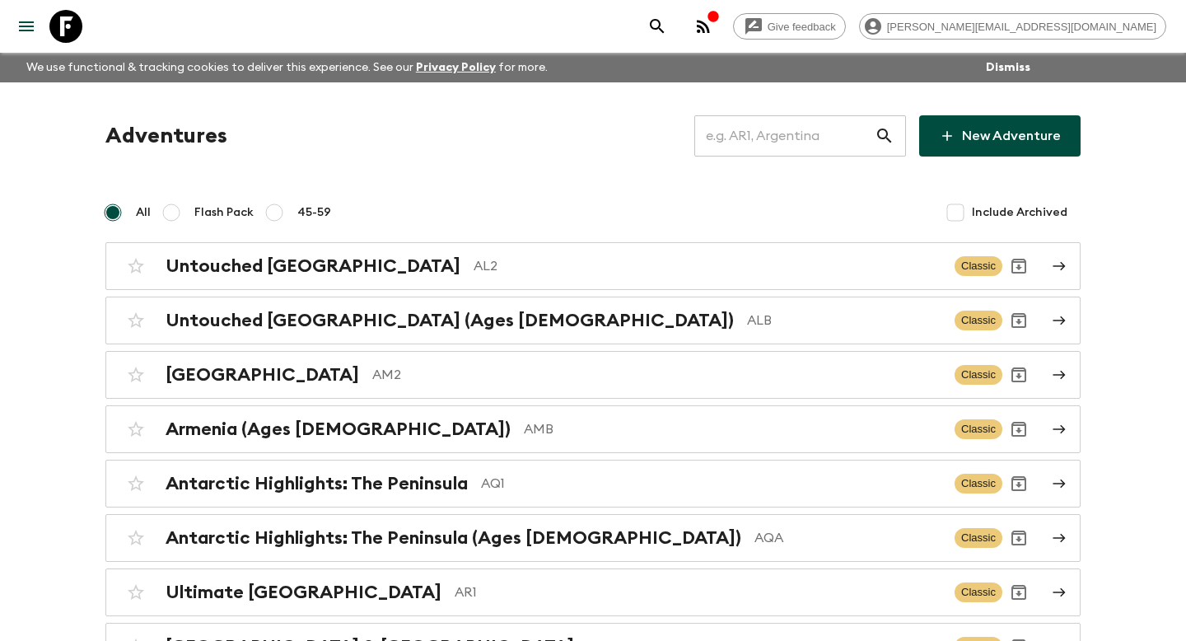
click at [804, 147] on input "text" at bounding box center [784, 136] width 180 height 46
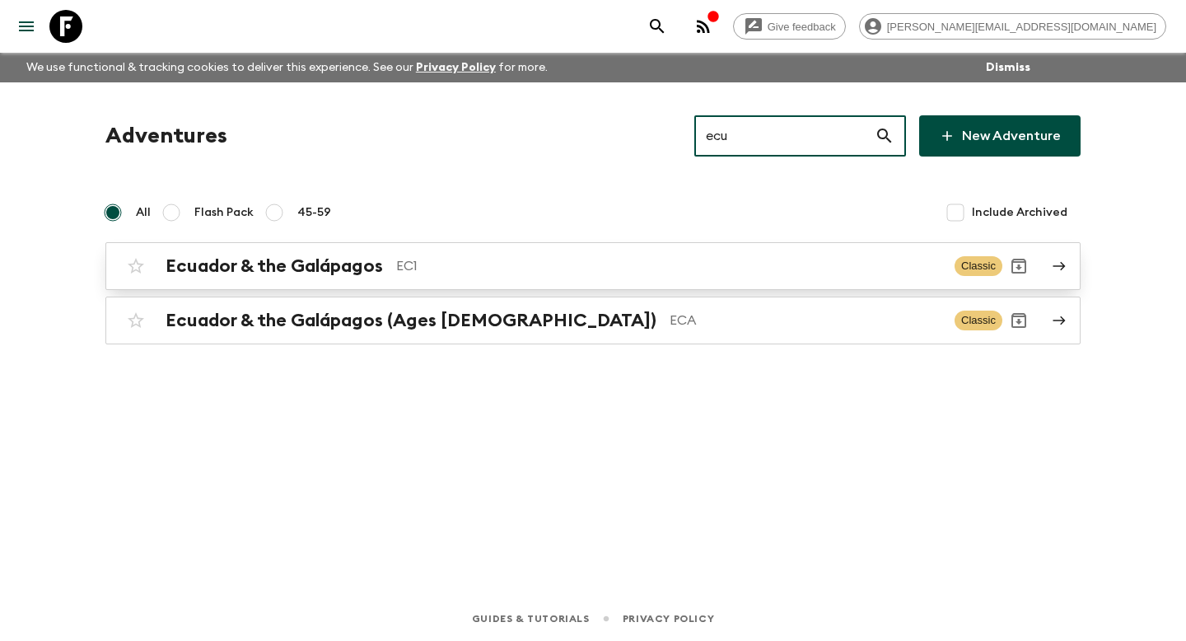
type input "ecu"
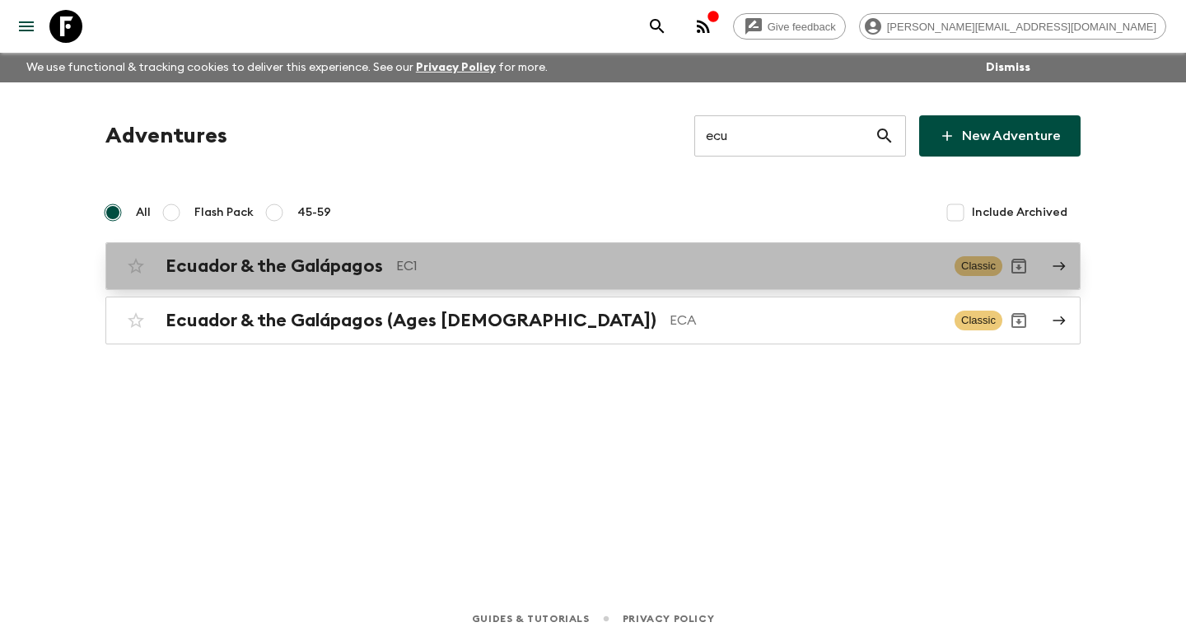
click at [415, 260] on p "EC1" at bounding box center [668, 266] width 545 height 20
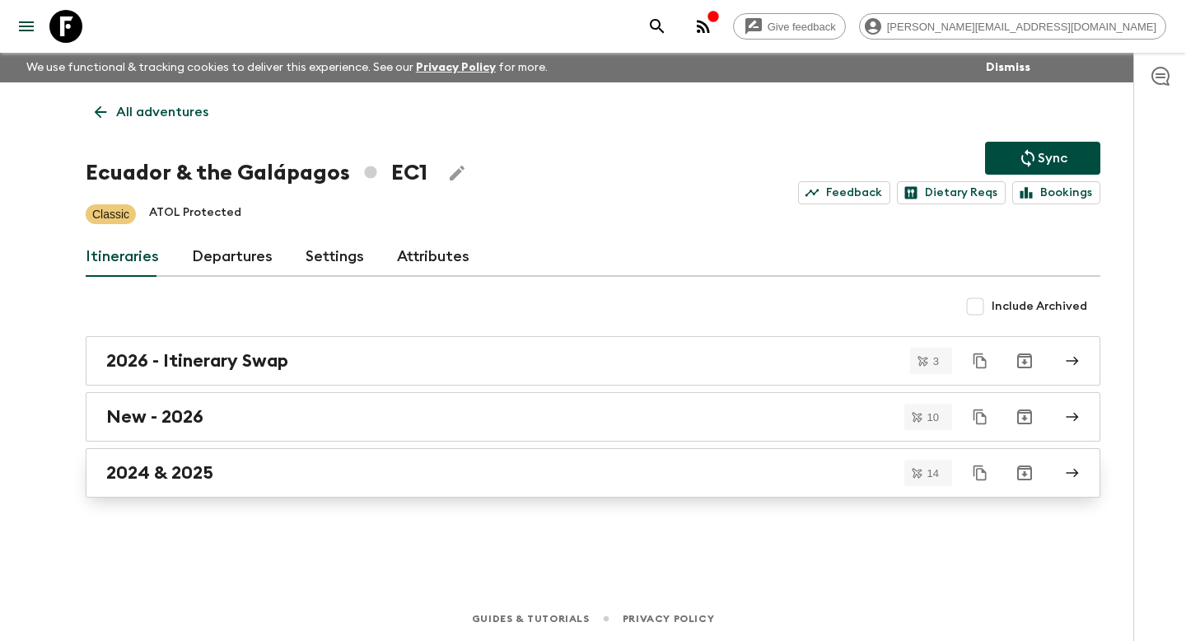
click at [172, 463] on h2 "2024 & 2025" at bounding box center [159, 472] width 107 height 21
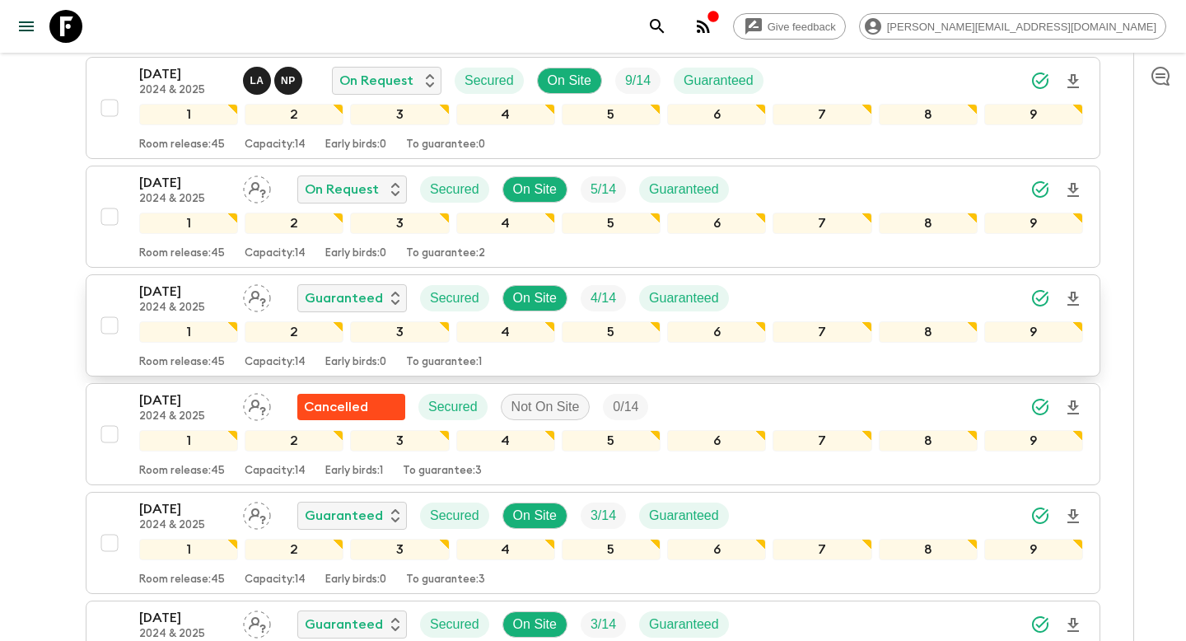
scroll to position [845, 0]
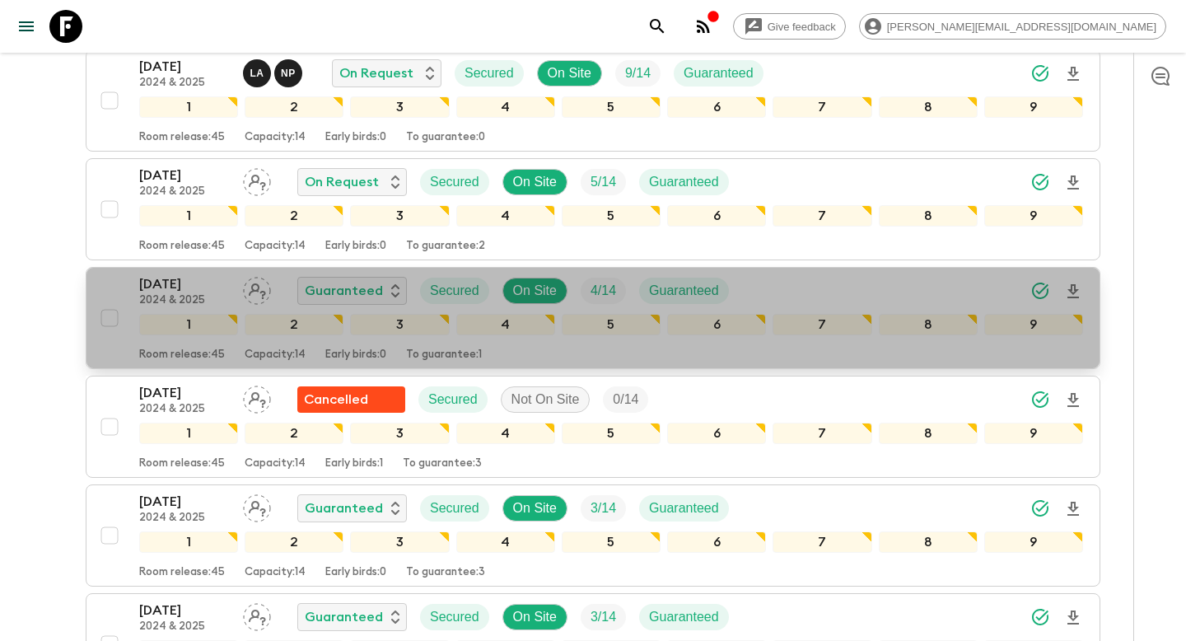
click at [118, 294] on div "17 Oct 2025 2024 & 2025 Guaranteed Secured On Site 4 / 14 Guaranteed 1 2 3 4 5 …" at bounding box center [588, 317] width 990 height 87
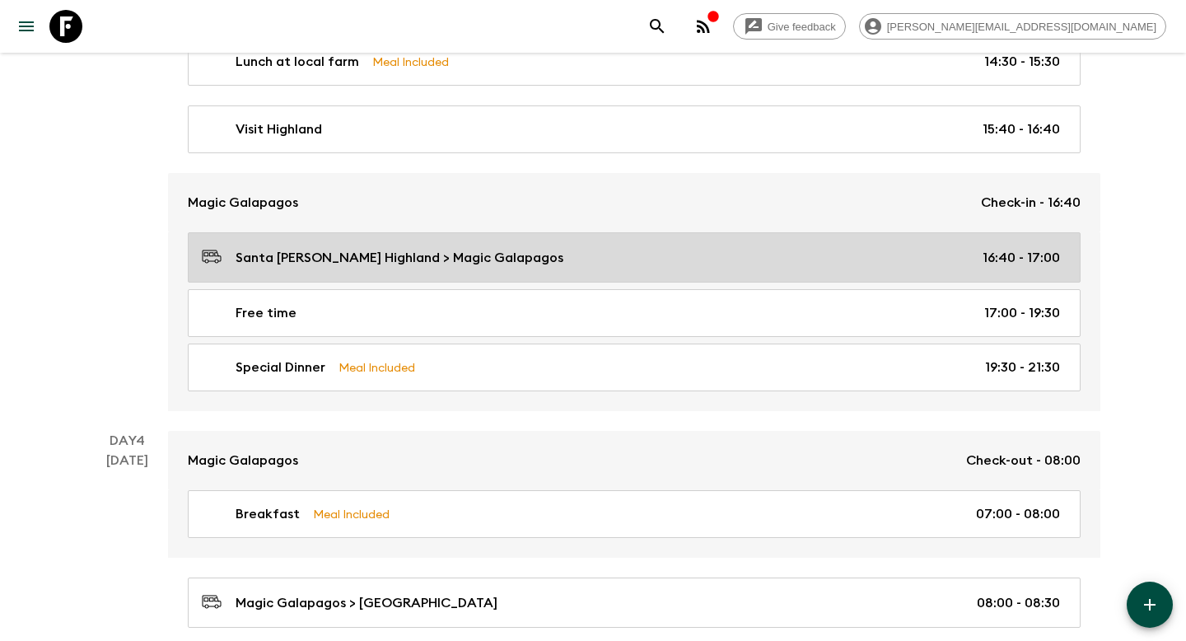
scroll to position [1645, 0]
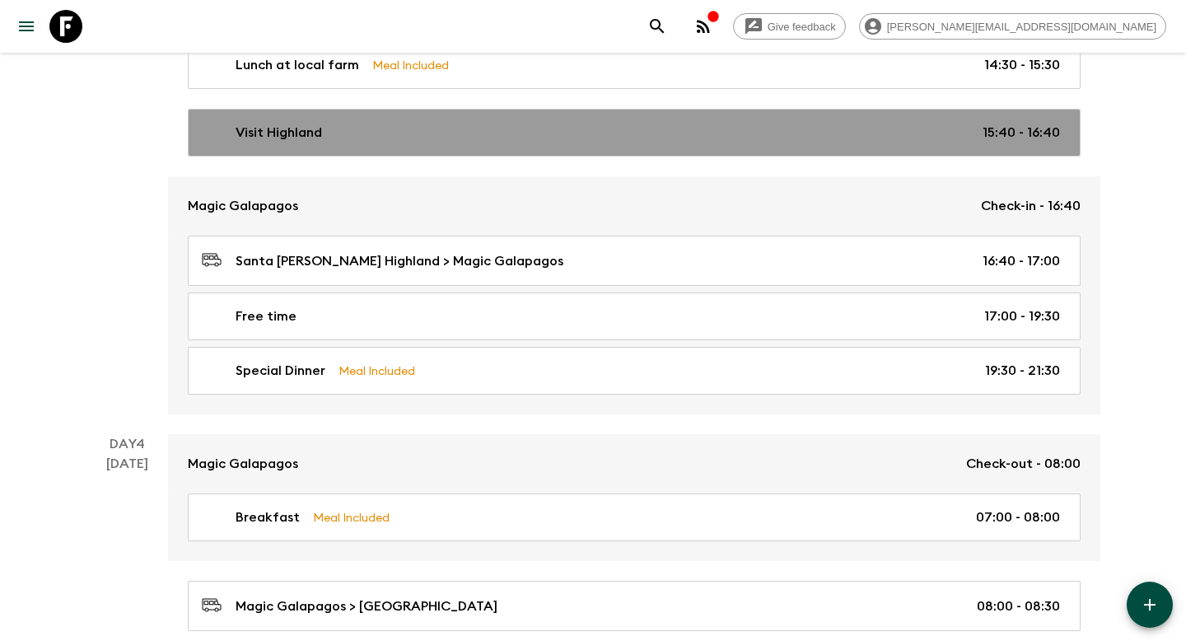
click at [367, 124] on div "Visit Highland 15:40 - 16:40" at bounding box center [631, 133] width 858 height 20
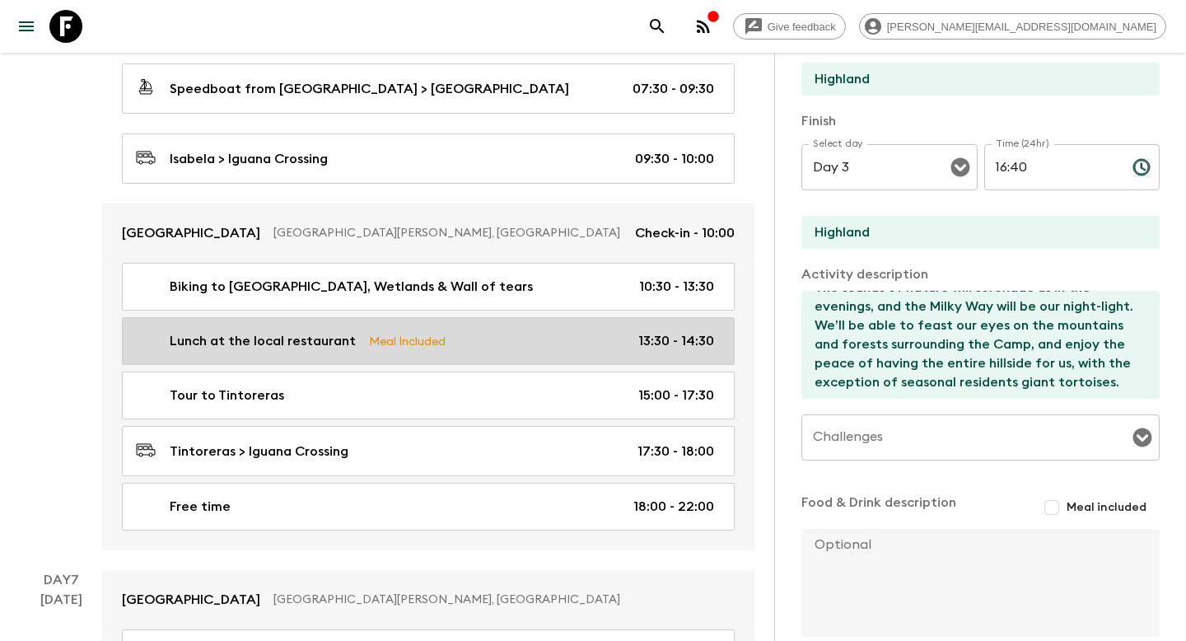
scroll to position [3242, 0]
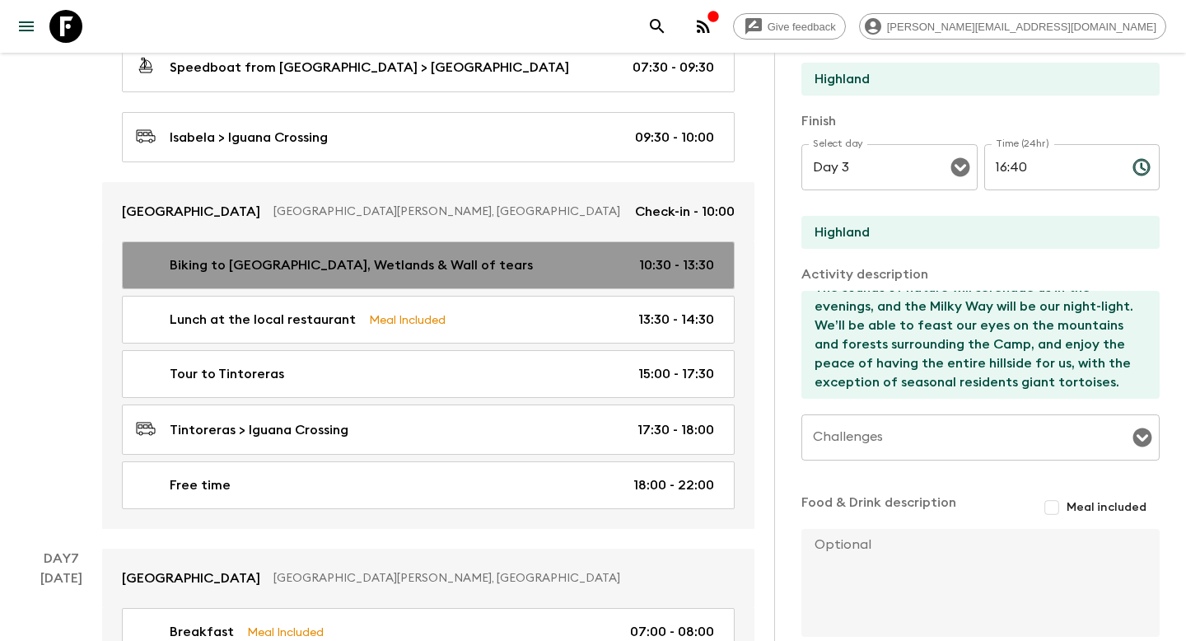
click at [191, 255] on p "Biking to [GEOGRAPHIC_DATA], Wetlands & Wall of tears" at bounding box center [351, 265] width 363 height 20
type input "Biking to [GEOGRAPHIC_DATA], Wetlands & Wall of tears"
type input "Wetlands Trail"
type textarea "In the afternoon we will bike the Wetlands Trail (2 hours), where we can see ma…"
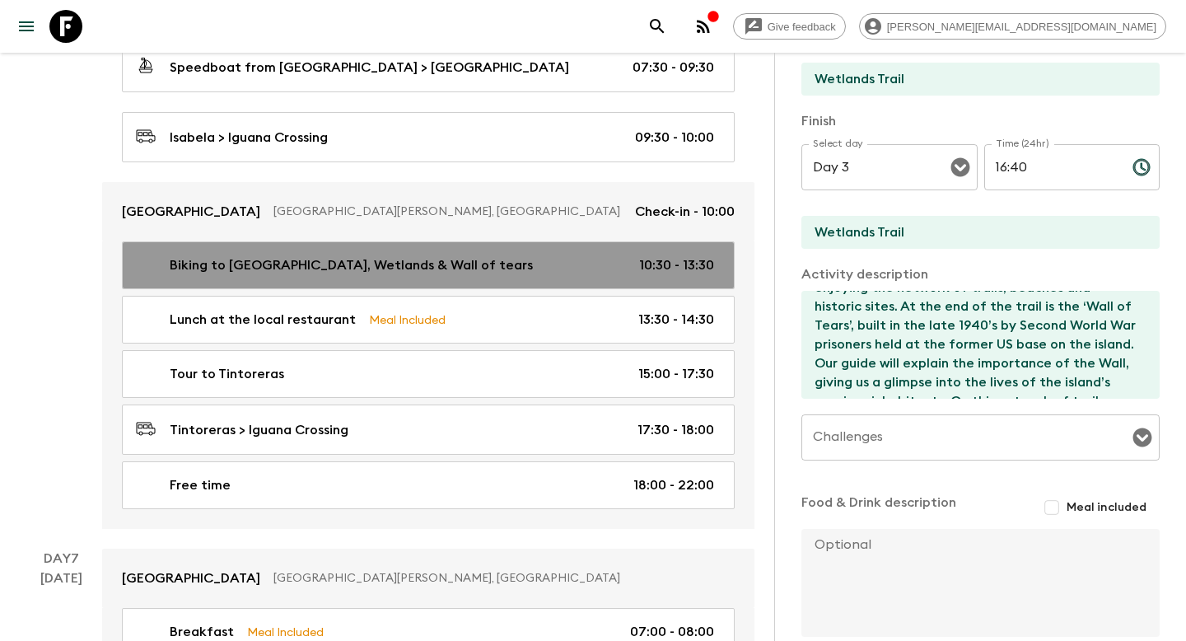
type input "Day 6"
type input "10:30"
type input "Day 6"
type input "13:30"
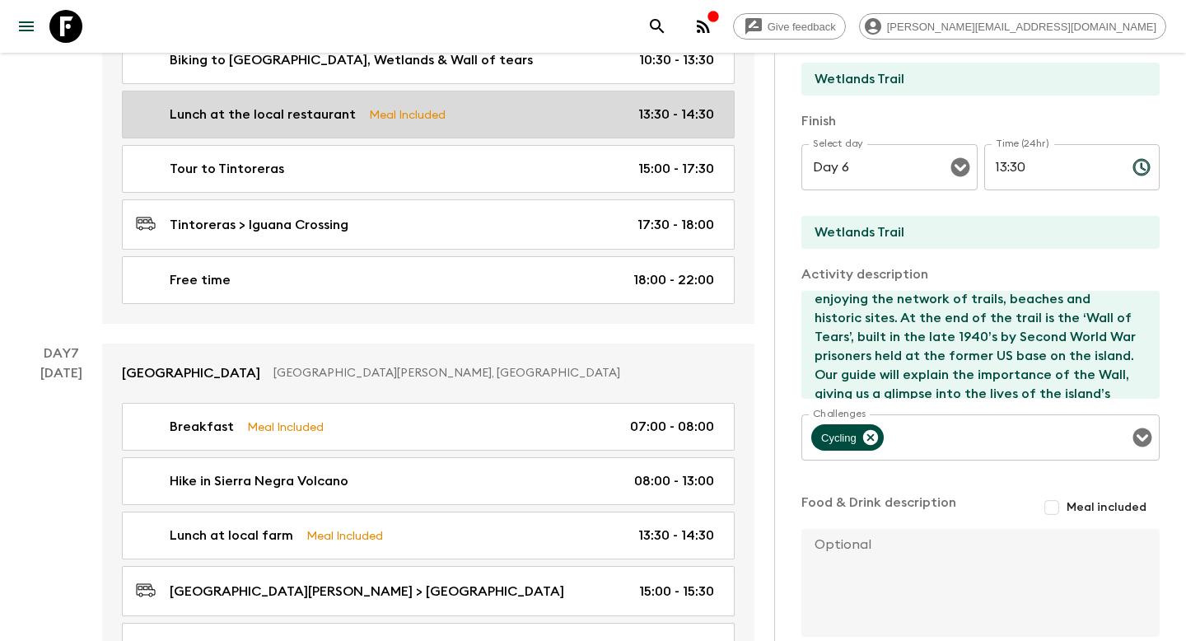
scroll to position [3671, 0]
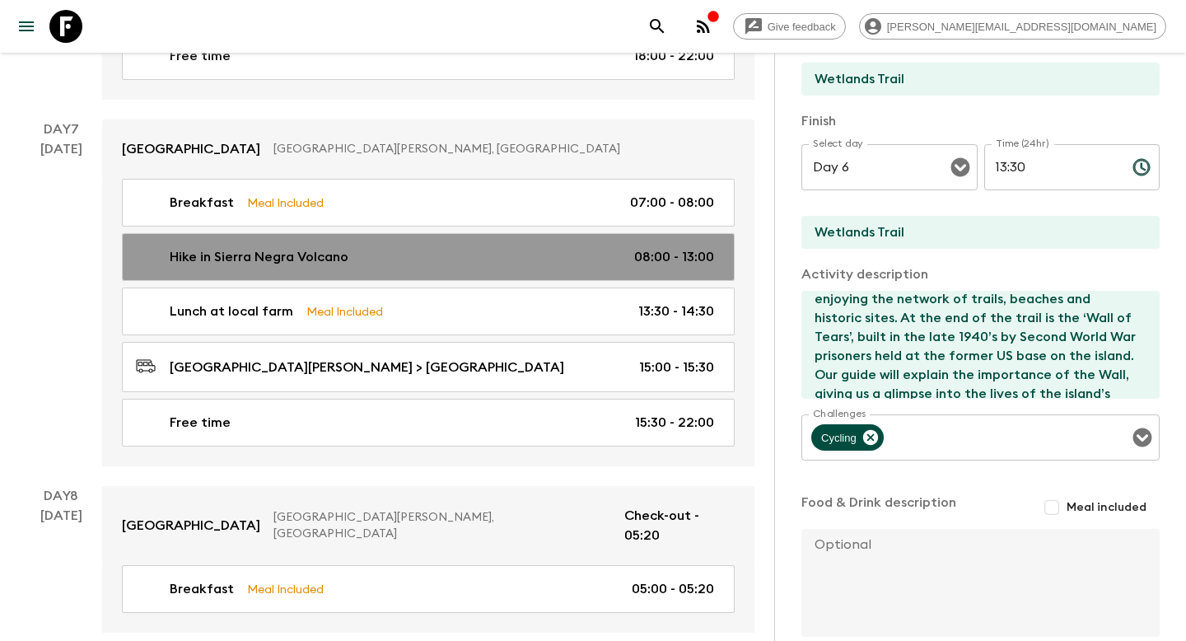
click at [345, 233] on link "Hike in [GEOGRAPHIC_DATA] Volcano 08:00 - 13:00" at bounding box center [428, 257] width 613 height 48
type input "Hike in Sierra Negra Volcano"
type input "Sierra Negra Volcano"
type textarea "Volcanic eruptions created all the Galapagos Islands, and you will have a chanc…"
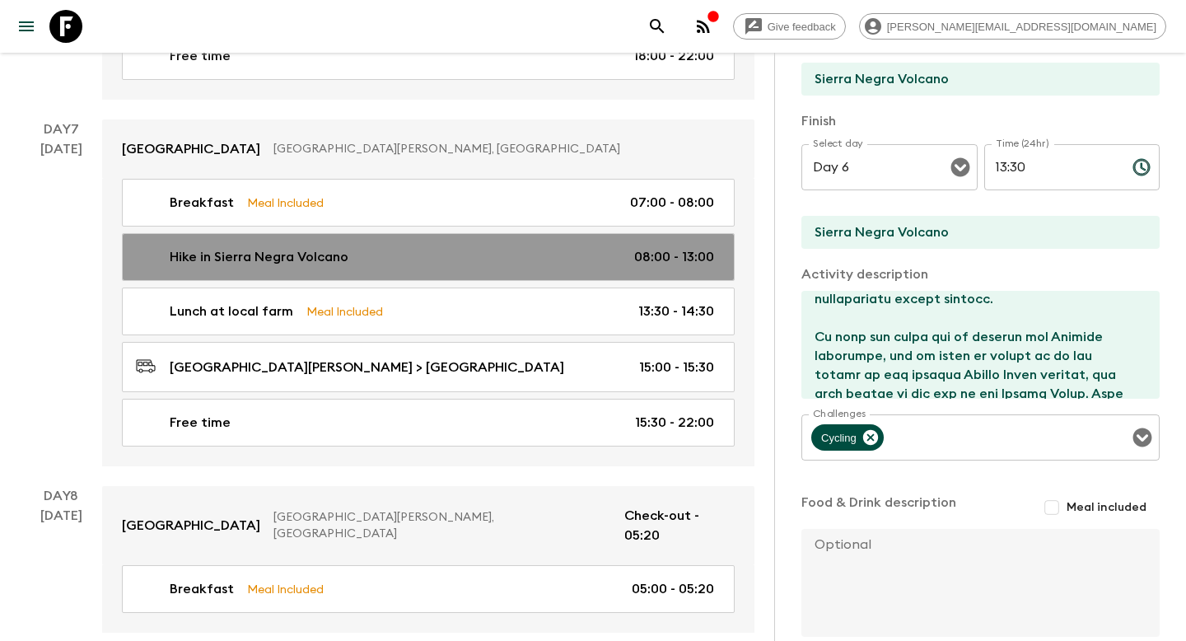
type input "Day 7"
type input "08:00"
type input "Day 7"
type input "13:00"
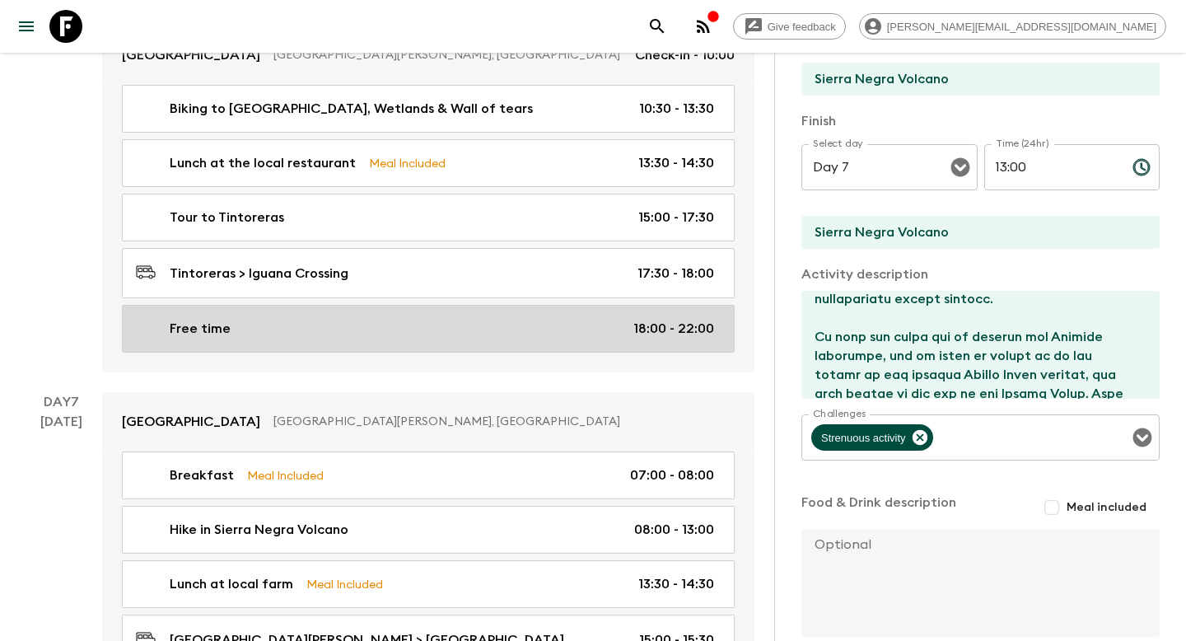
scroll to position [3498, 0]
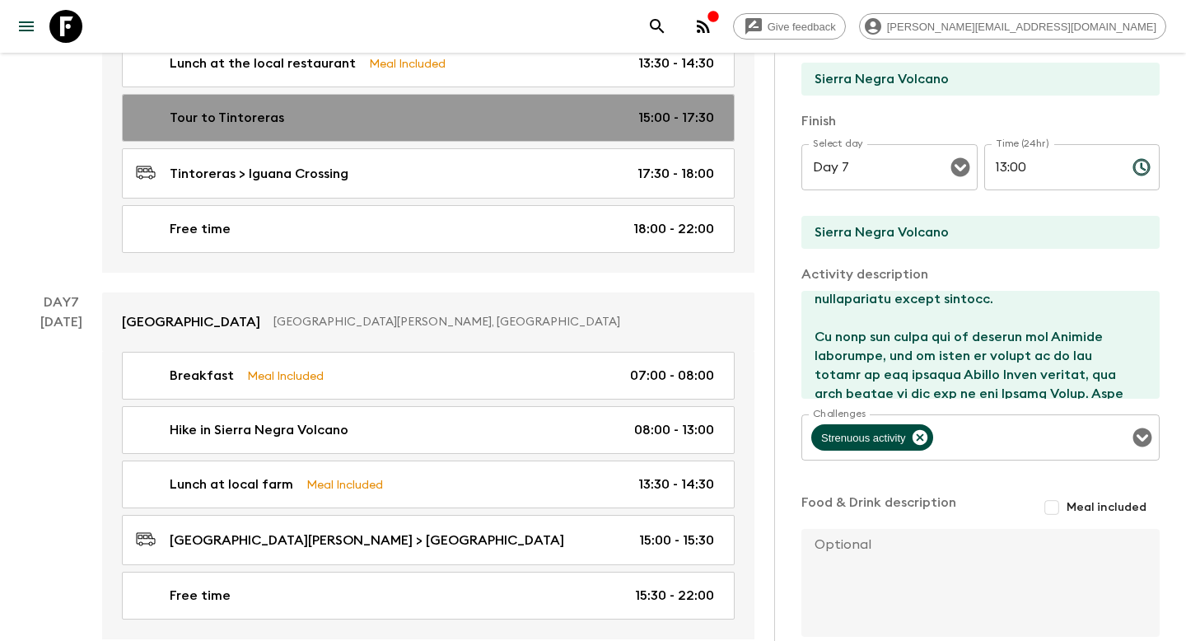
click at [256, 108] on p "Tour to Tintoreras" at bounding box center [227, 118] width 115 height 20
type input "Tour to Tintoreras"
type input "Tintoreras"
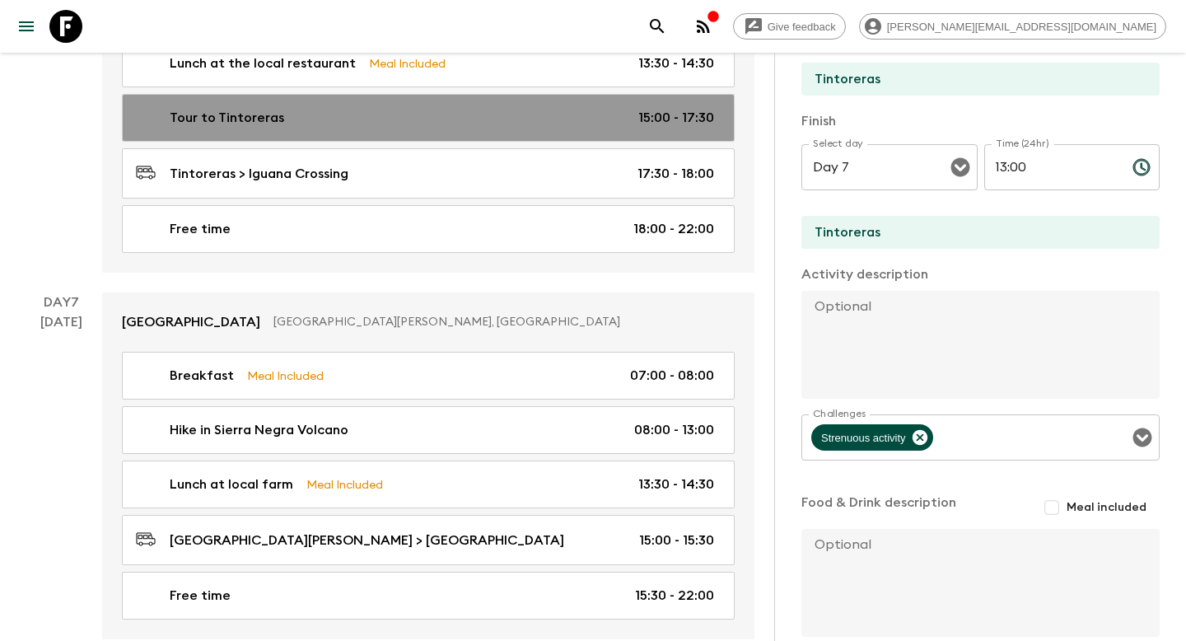
type input "Day 6"
type input "15:00"
type input "Day 6"
type input "17:30"
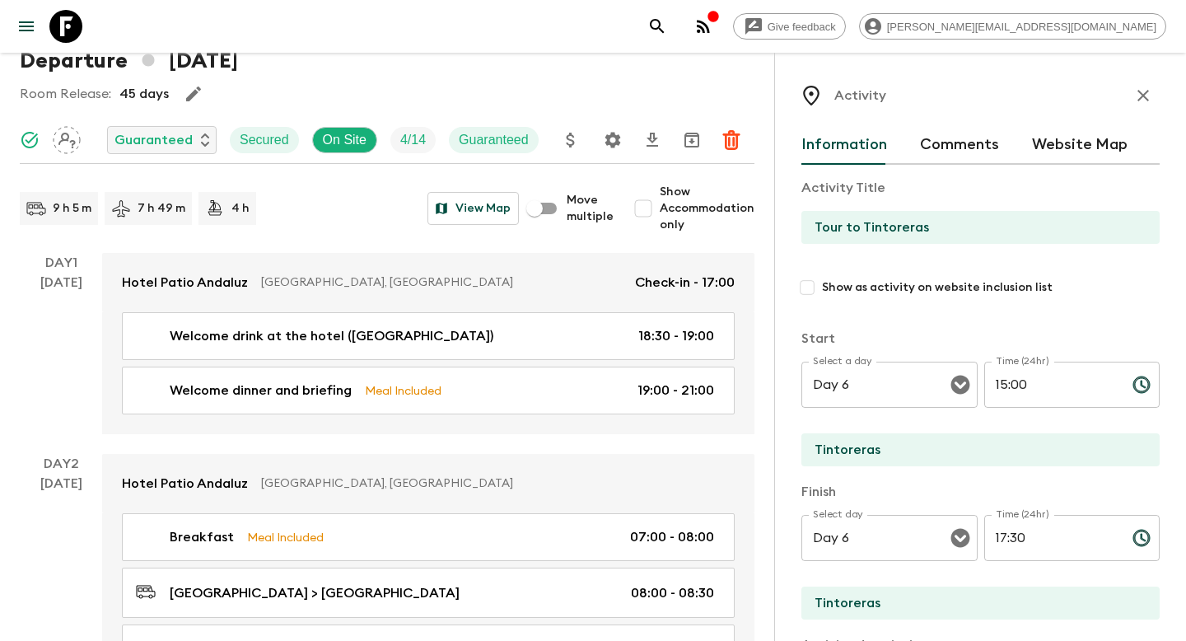
scroll to position [77, 0]
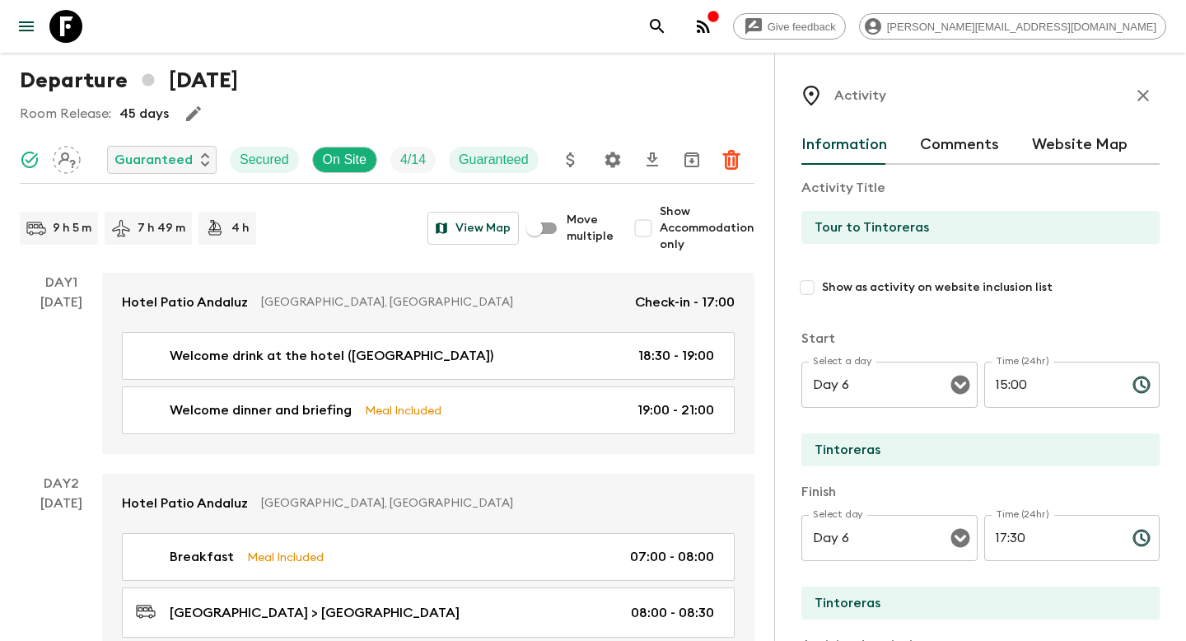
click at [1150, 105] on icon "button" at bounding box center [1144, 96] width 20 height 20
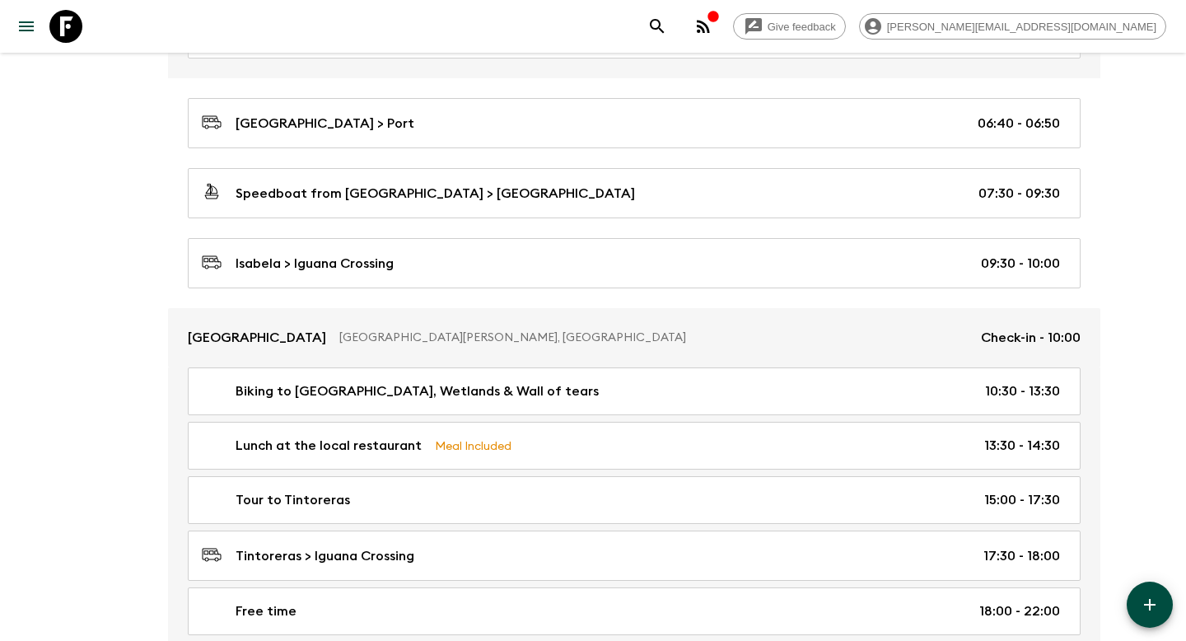
scroll to position [3229, 0]
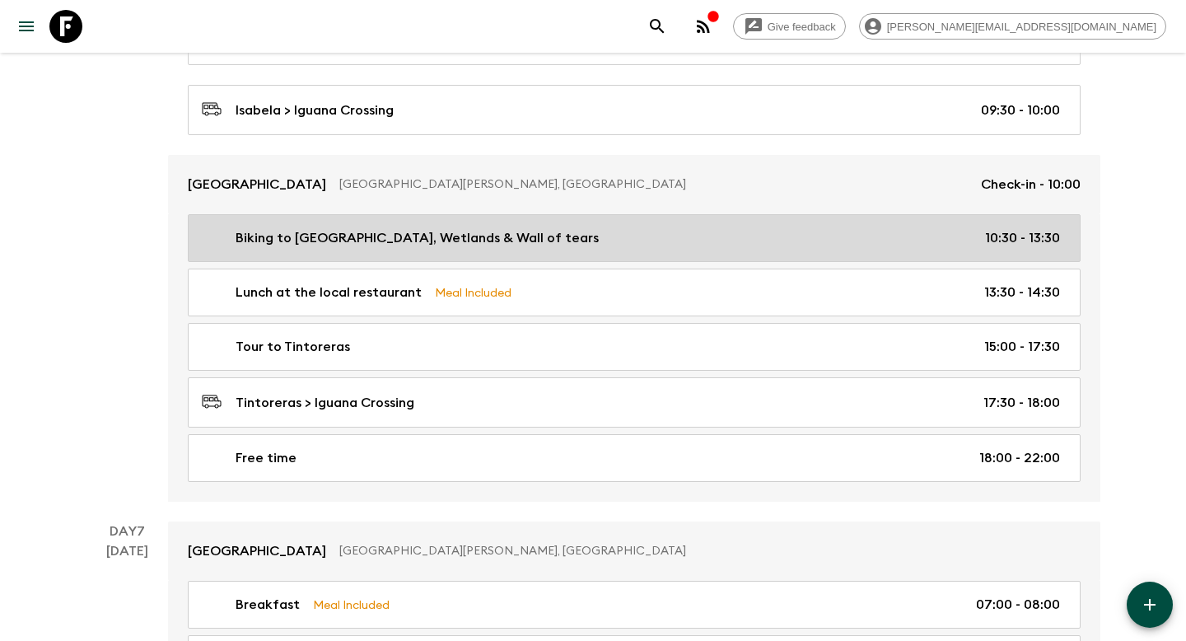
click at [306, 241] on p "Biking to [GEOGRAPHIC_DATA], Wetlands & Wall of tears" at bounding box center [417, 238] width 363 height 20
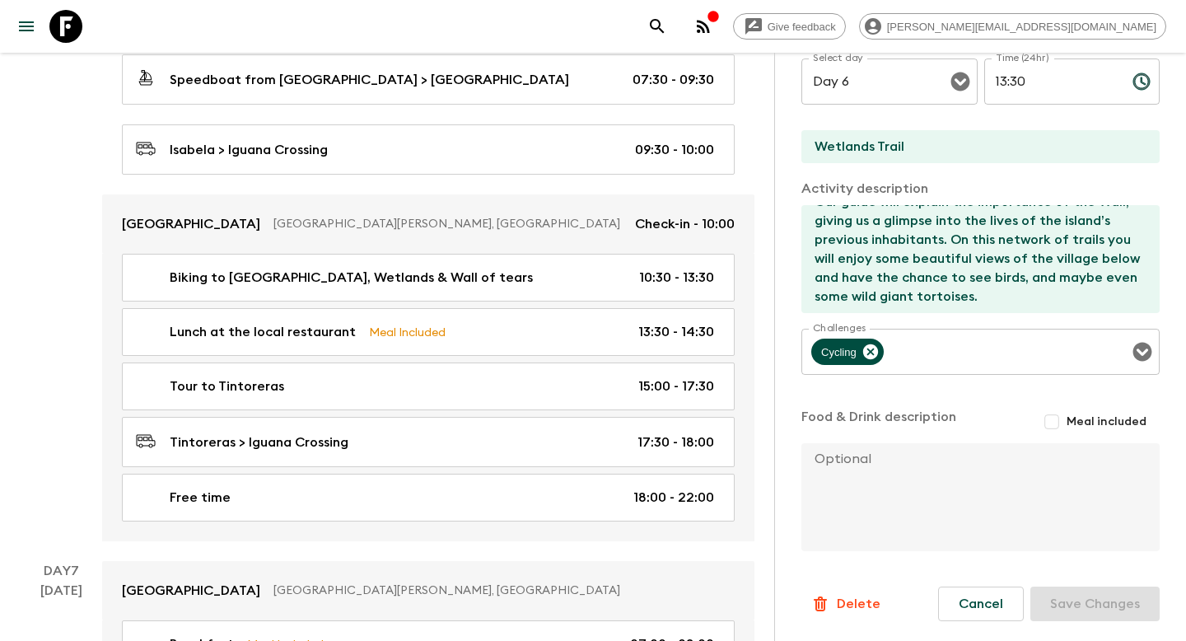
scroll to position [178, 0]
